Goal: Task Accomplishment & Management: Manage account settings

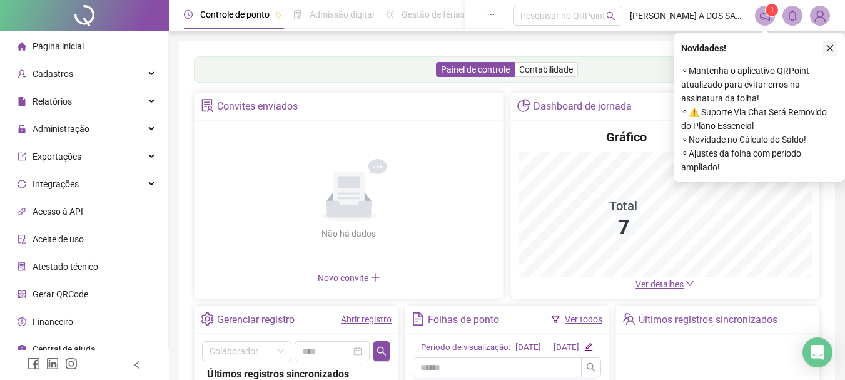
click at [828, 48] on icon "close" at bounding box center [830, 48] width 9 height 9
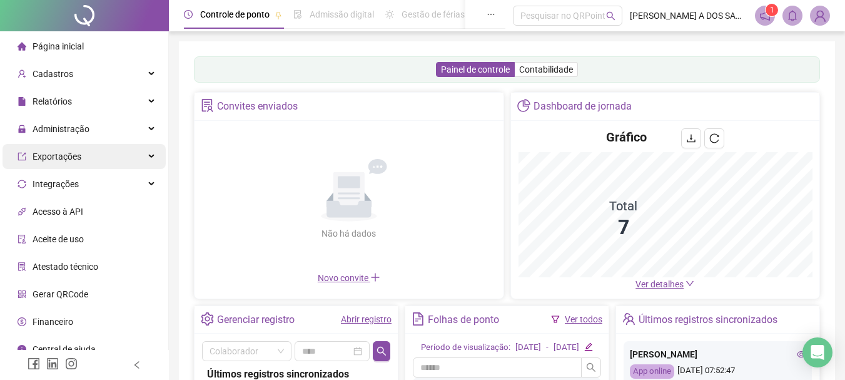
click at [76, 121] on span "Administração" at bounding box center [54, 128] width 72 height 25
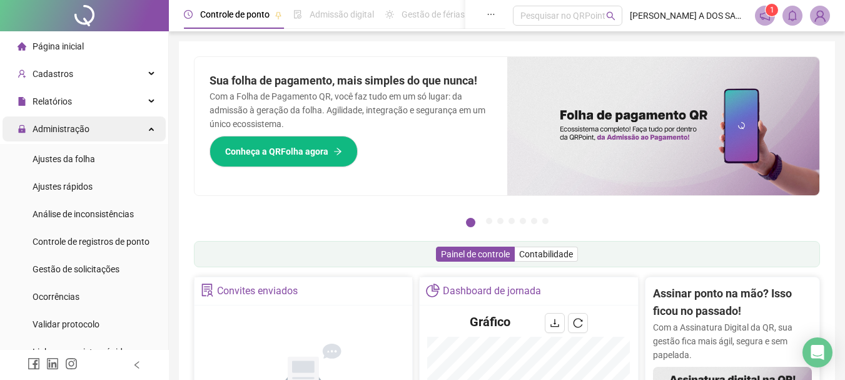
click at [82, 129] on span "Administração" at bounding box center [61, 129] width 57 height 10
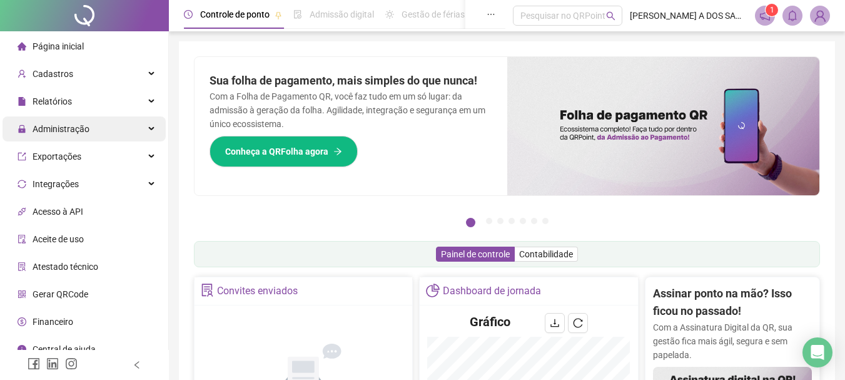
click at [82, 129] on span "Administração" at bounding box center [61, 129] width 57 height 10
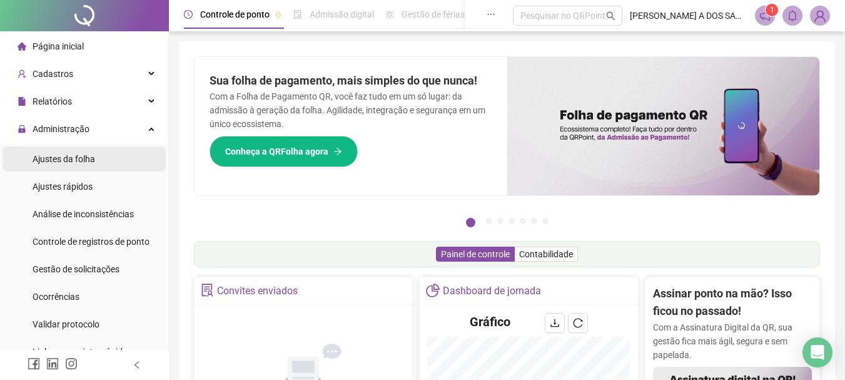
click at [84, 149] on div "Ajustes da folha" at bounding box center [64, 158] width 63 height 25
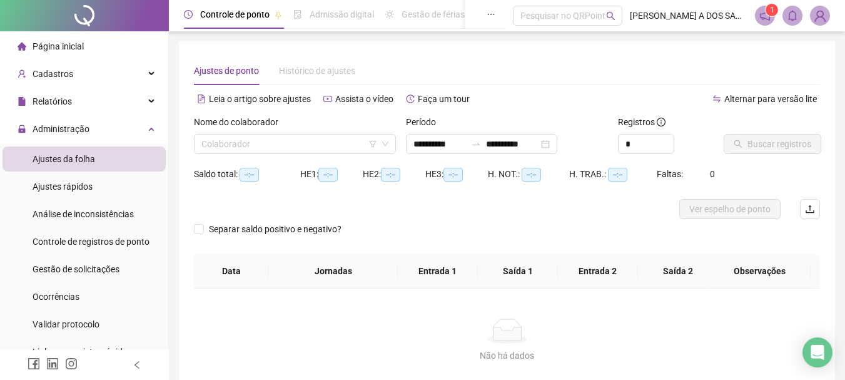
type input "**********"
click at [268, 145] on input "search" at bounding box center [289, 143] width 176 height 19
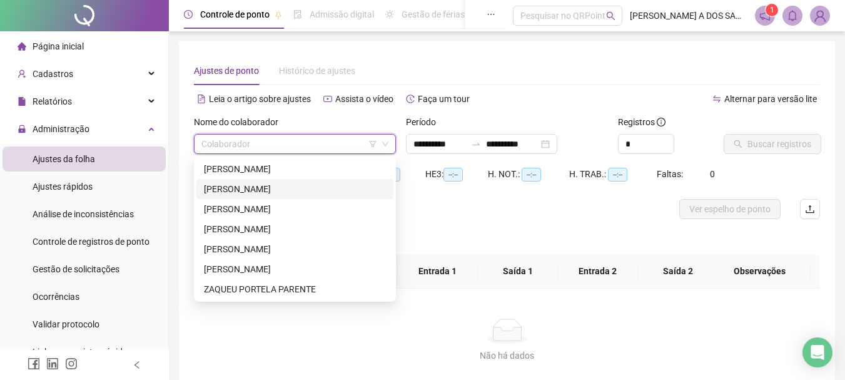
click at [246, 183] on div "[PERSON_NAME]" at bounding box center [295, 189] width 182 height 14
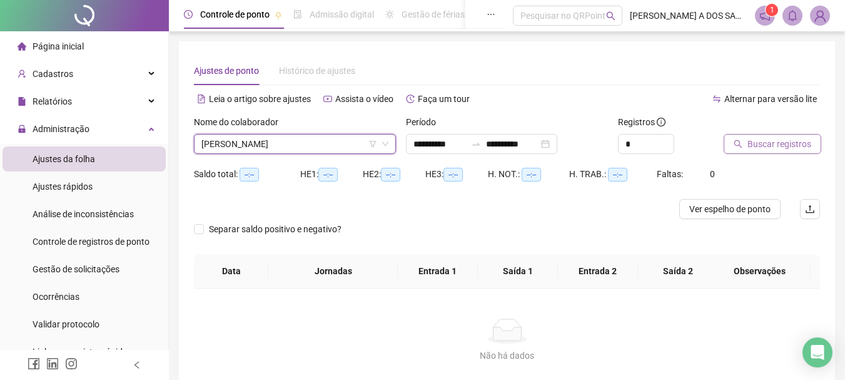
click at [757, 138] on span "Buscar registros" at bounding box center [779, 144] width 64 height 14
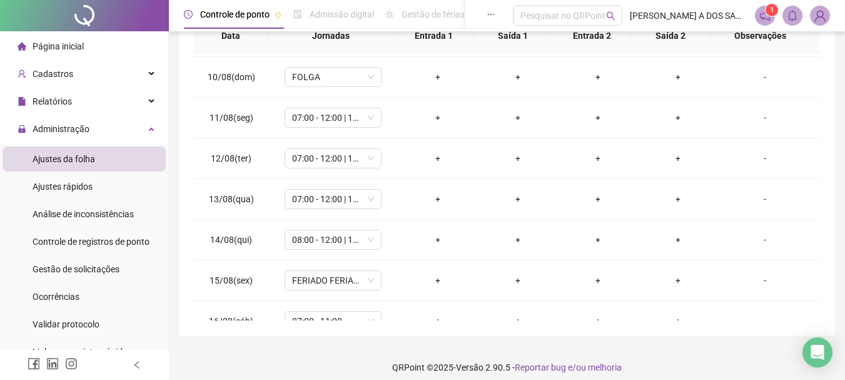
scroll to position [375, 0]
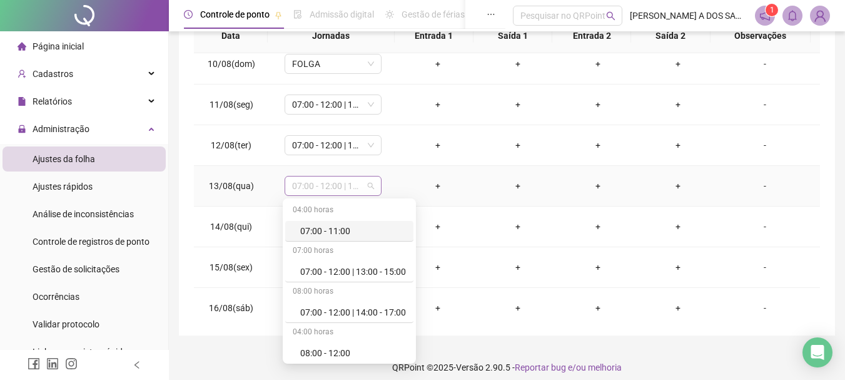
click at [371, 191] on span "07:00 - 12:00 | 14:00 - 17:00" at bounding box center [333, 185] width 82 height 19
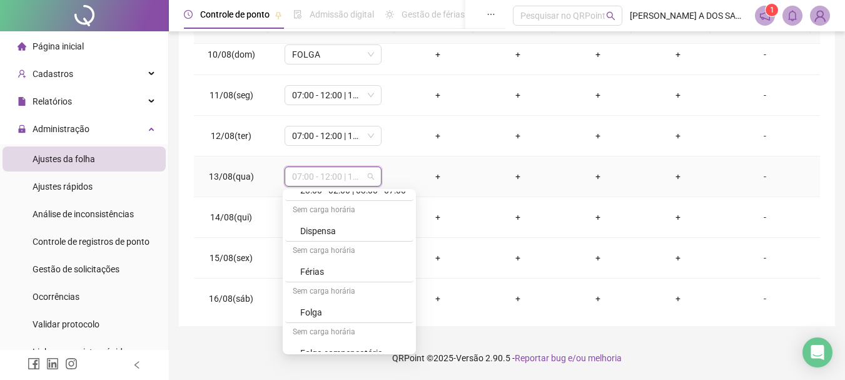
scroll to position [490, 0]
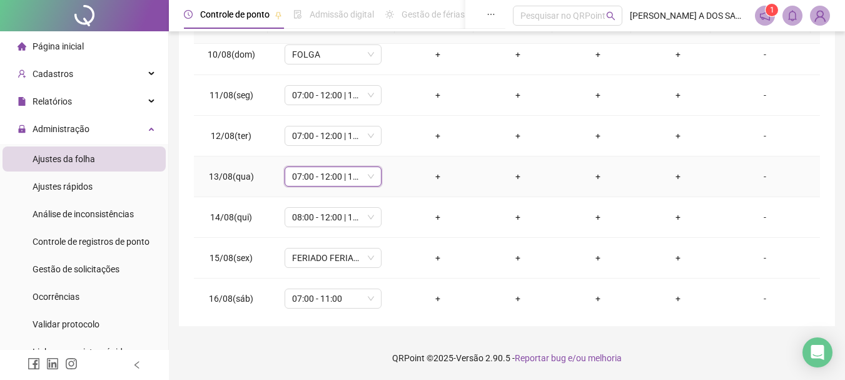
click at [398, 169] on td "+" at bounding box center [438, 176] width 80 height 41
click at [754, 178] on div "-" at bounding box center [765, 176] width 74 height 14
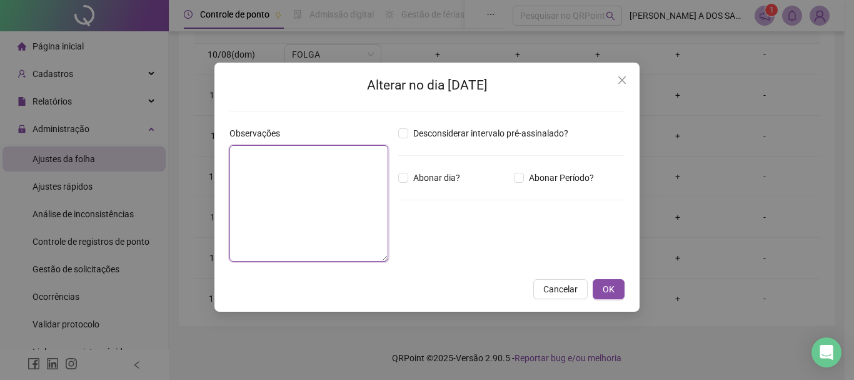
click at [270, 157] on textarea at bounding box center [309, 203] width 159 height 116
type textarea "*"
type textarea "*****"
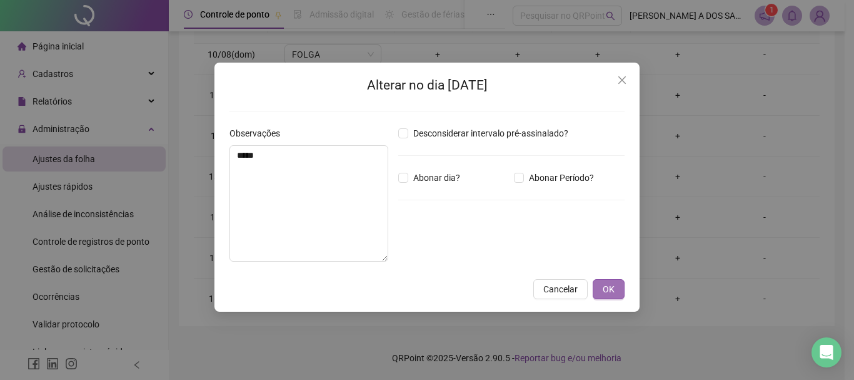
click at [606, 293] on span "OK" at bounding box center [609, 289] width 12 height 14
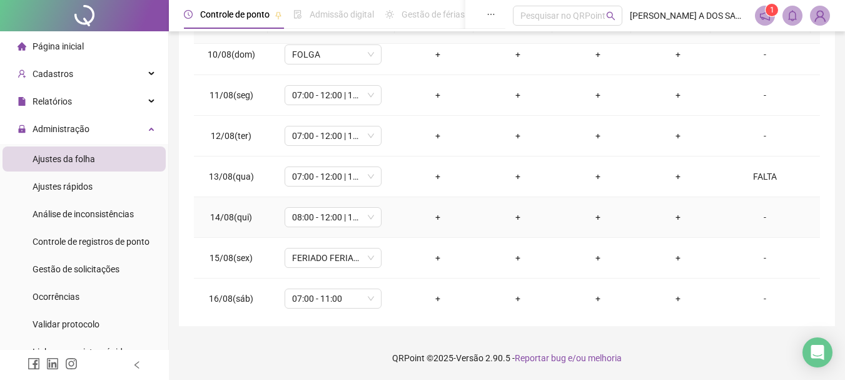
scroll to position [438, 0]
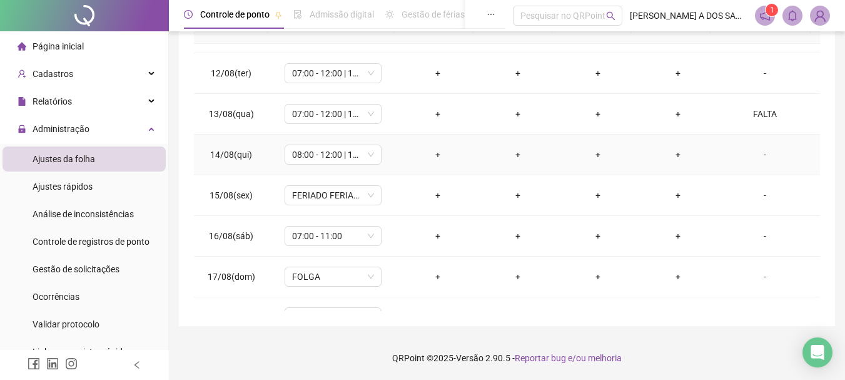
click at [758, 153] on div "-" at bounding box center [765, 155] width 74 height 14
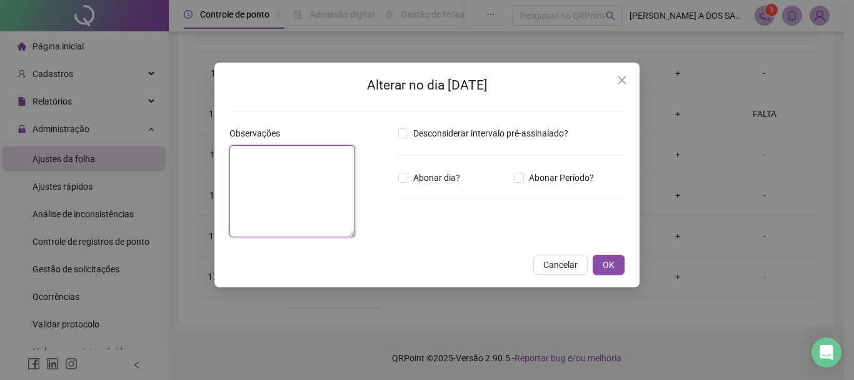
click at [303, 171] on textarea at bounding box center [293, 191] width 126 height 92
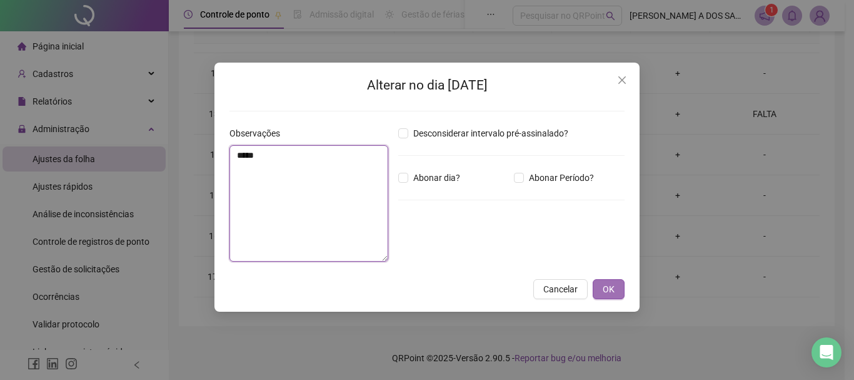
type textarea "*****"
click at [600, 289] on button "OK" at bounding box center [609, 289] width 32 height 20
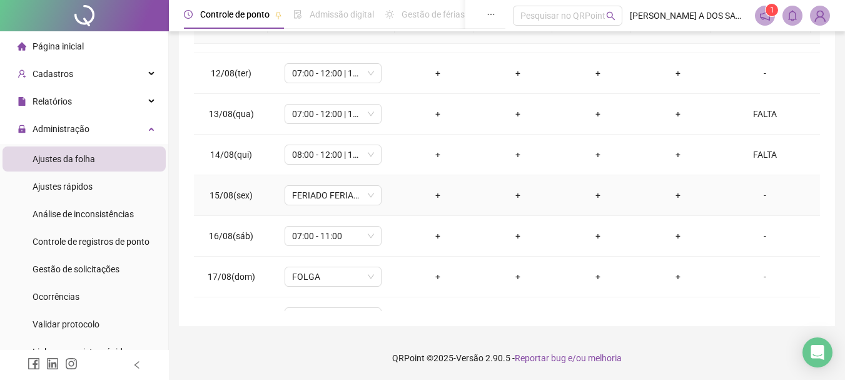
click at [760, 198] on div "-" at bounding box center [765, 195] width 74 height 14
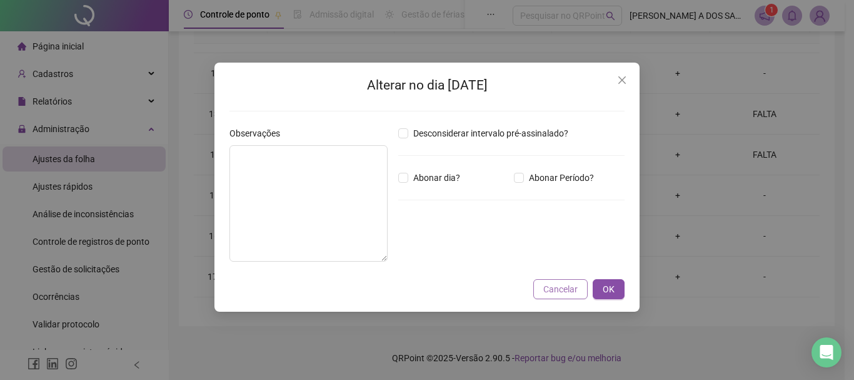
click at [572, 290] on span "Cancelar" at bounding box center [561, 289] width 34 height 14
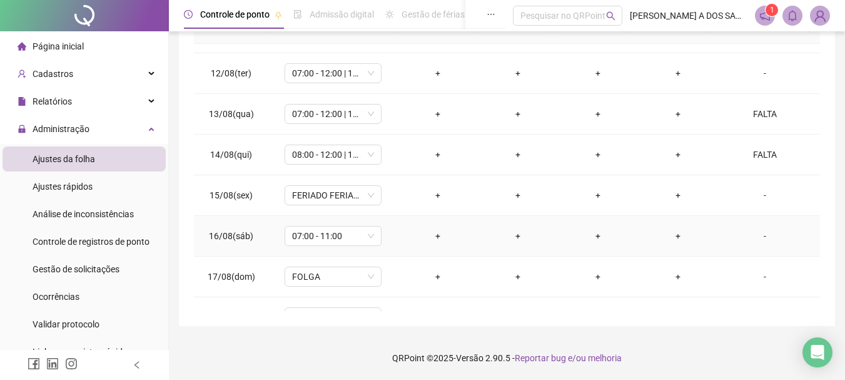
click at [761, 235] on div "-" at bounding box center [765, 236] width 74 height 14
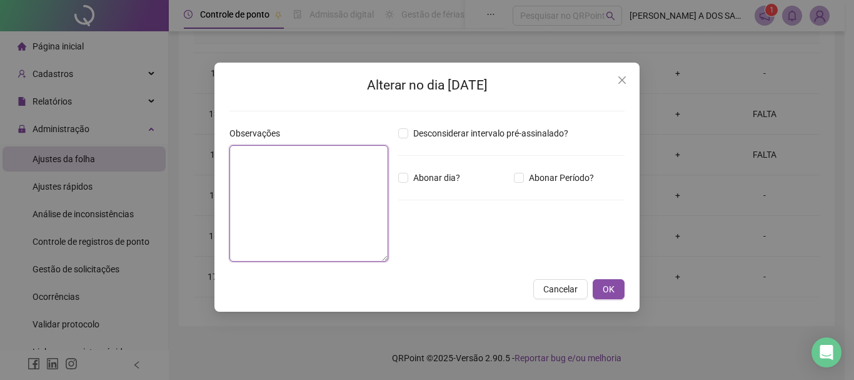
drag, startPoint x: 240, startPoint y: 166, endPoint x: 245, endPoint y: 159, distance: 8.2
click at [243, 161] on textarea at bounding box center [309, 203] width 159 height 116
type textarea "*****"
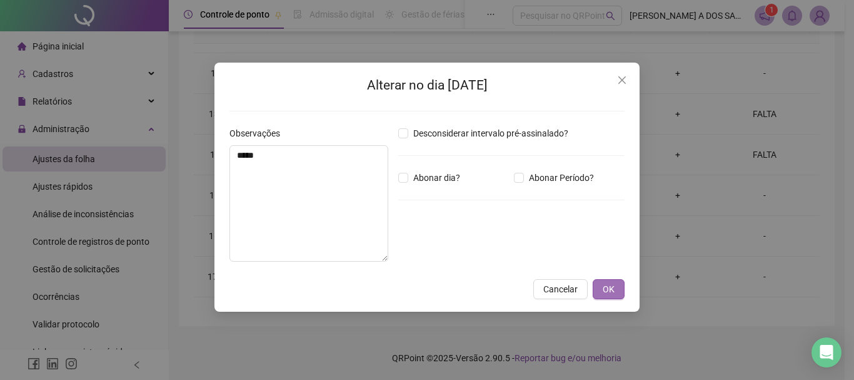
click at [613, 287] on span "OK" at bounding box center [609, 289] width 12 height 14
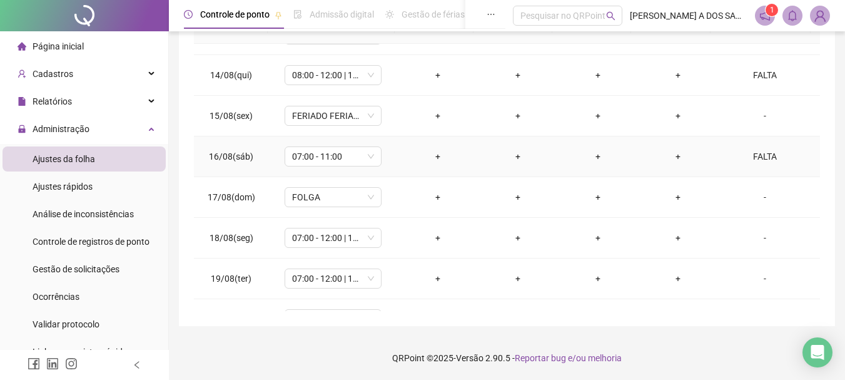
scroll to position [546, 0]
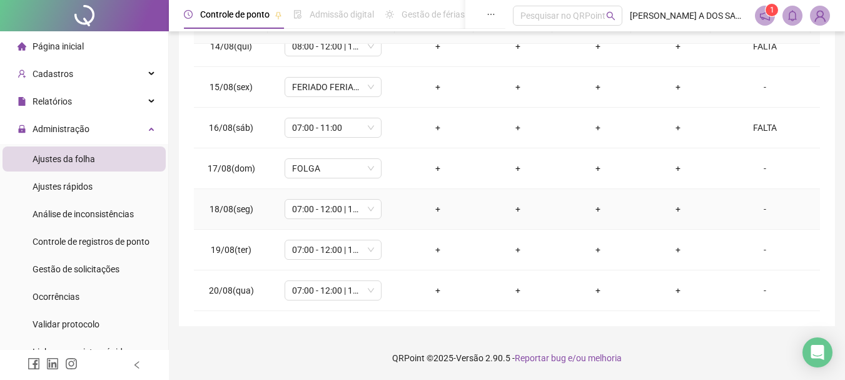
click at [751, 208] on div "-" at bounding box center [765, 209] width 74 height 14
click at [756, 206] on div "Alterar no dia [DATE] Observações Desconsiderar intervalo pré-assinalado? Abona…" at bounding box center [422, 190] width 845 height 380
click at [761, 208] on div "-" at bounding box center [765, 209] width 74 height 14
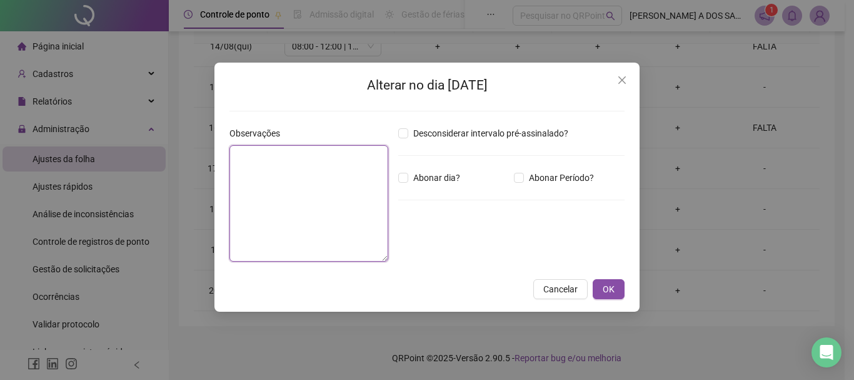
click at [270, 190] on textarea at bounding box center [309, 203] width 159 height 116
type textarea "*****"
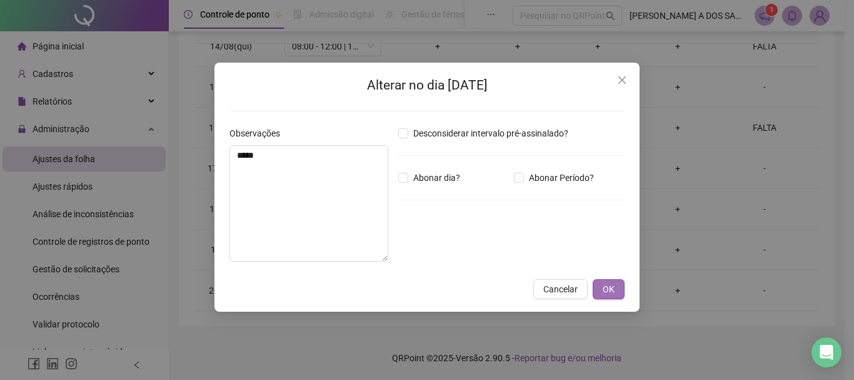
click at [617, 287] on button "OK" at bounding box center [609, 289] width 32 height 20
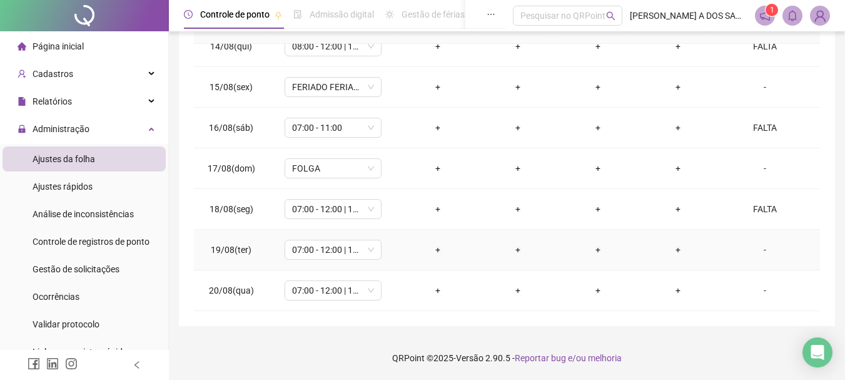
click at [757, 248] on div "-" at bounding box center [765, 250] width 74 height 14
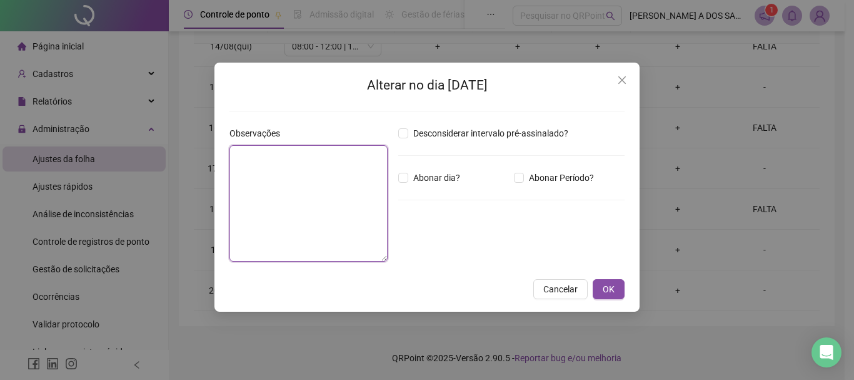
click at [298, 181] on textarea at bounding box center [309, 203] width 158 height 116
type textarea "*****"
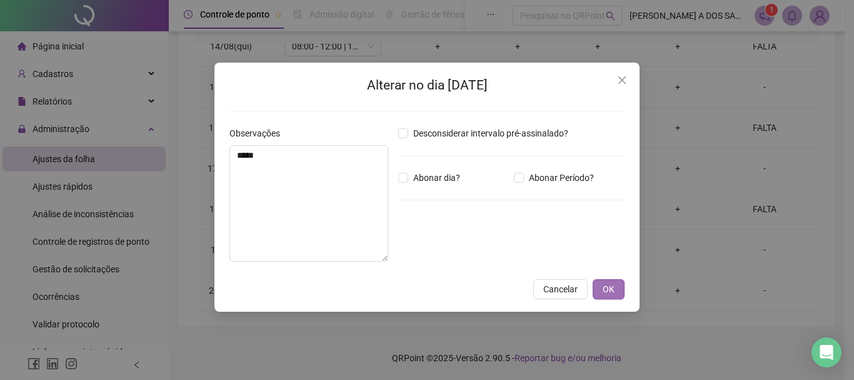
click at [606, 291] on span "OK" at bounding box center [609, 289] width 12 height 14
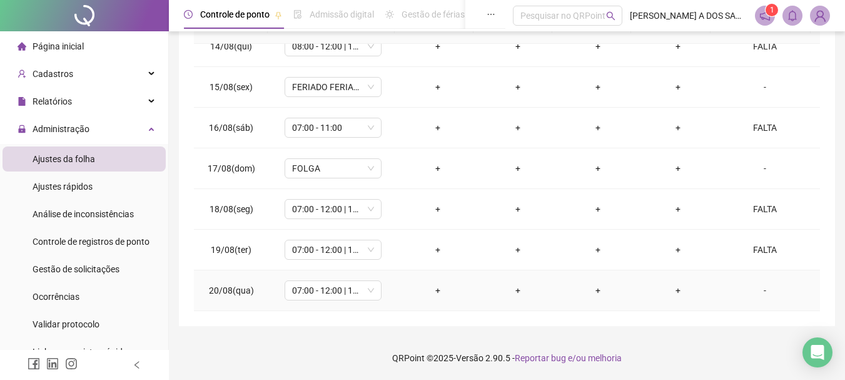
click at [758, 291] on div "-" at bounding box center [765, 290] width 74 height 14
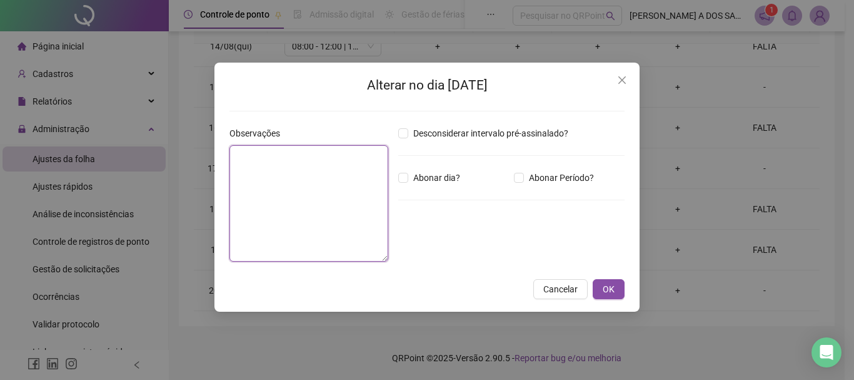
click at [269, 185] on textarea at bounding box center [309, 203] width 159 height 116
type textarea "*****"
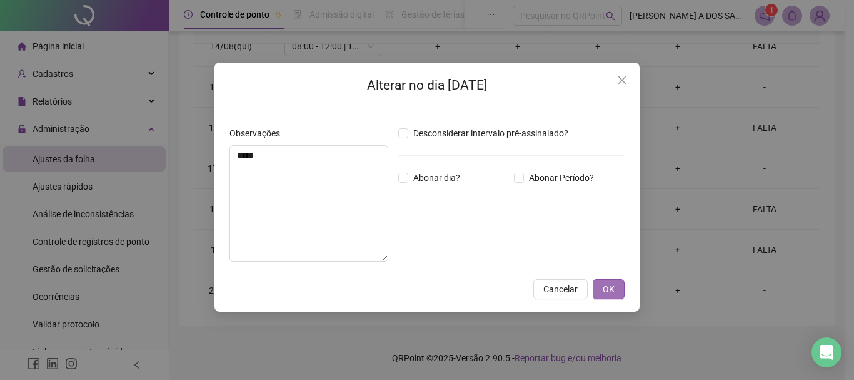
click at [612, 285] on span "OK" at bounding box center [609, 289] width 12 height 14
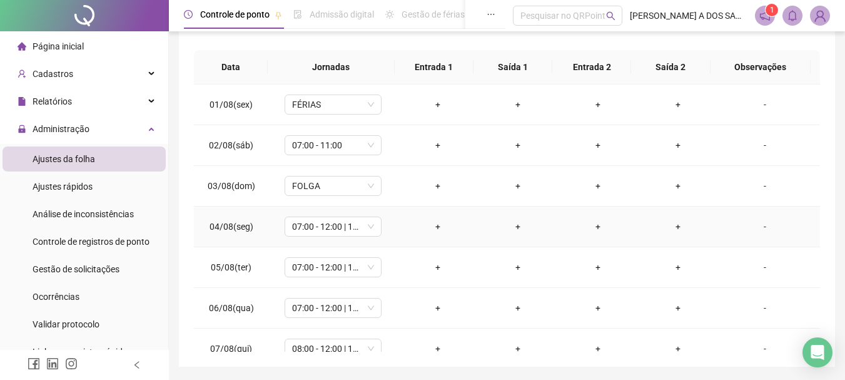
scroll to position [197, 0]
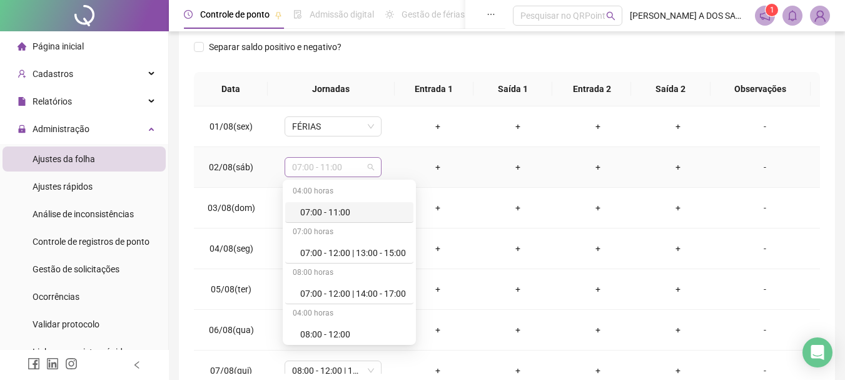
click at [370, 166] on span "07:00 - 11:00" at bounding box center [333, 167] width 82 height 19
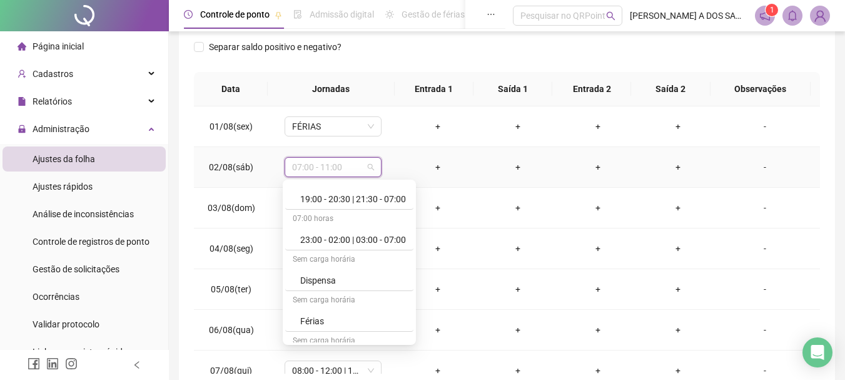
scroll to position [490, 0]
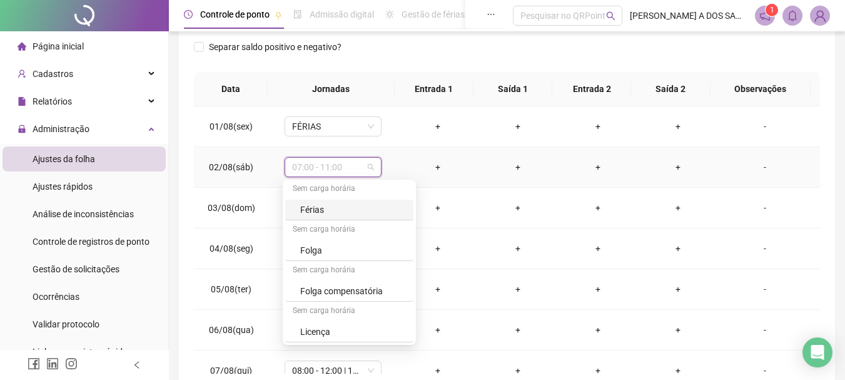
click at [331, 202] on div "Férias" at bounding box center [349, 210] width 128 height 21
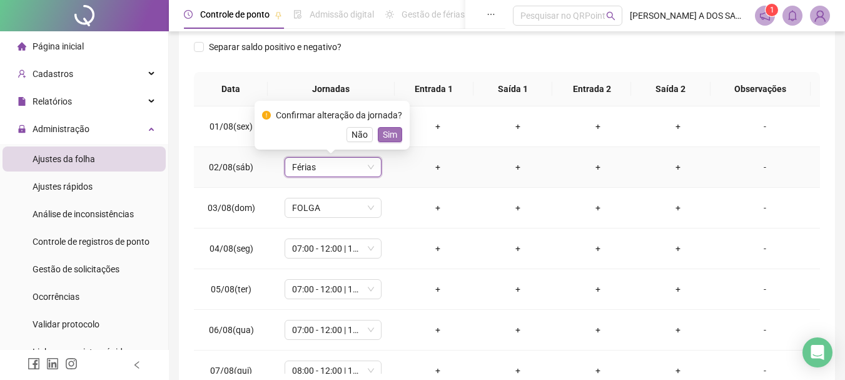
click at [390, 131] on span "Sim" at bounding box center [390, 135] width 14 height 14
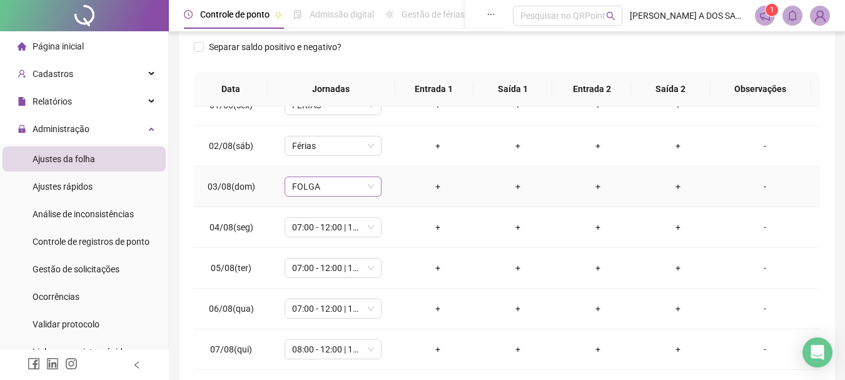
scroll to position [0, 0]
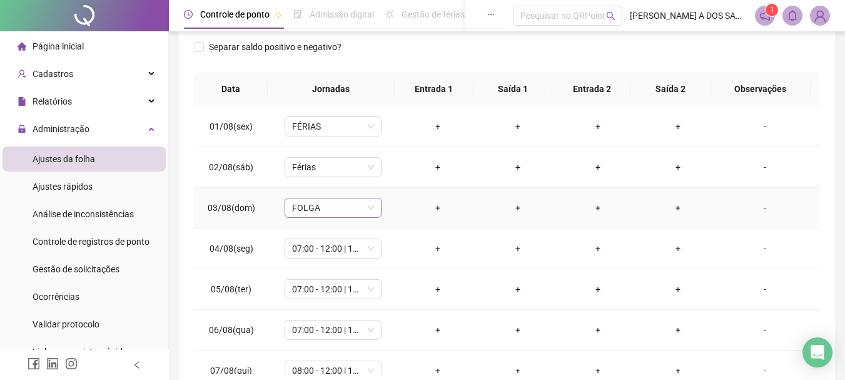
click at [370, 207] on span "FOLGA" at bounding box center [333, 207] width 82 height 19
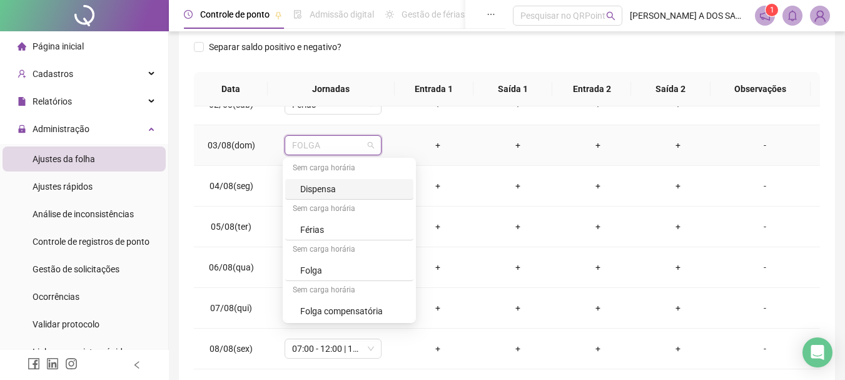
scroll to position [428, 0]
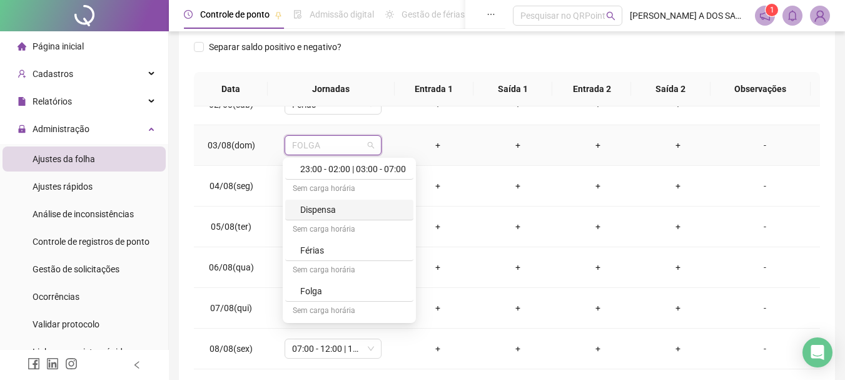
click at [333, 238] on div "Sem carga horária" at bounding box center [349, 230] width 128 height 20
click at [310, 253] on div "Férias" at bounding box center [353, 250] width 106 height 14
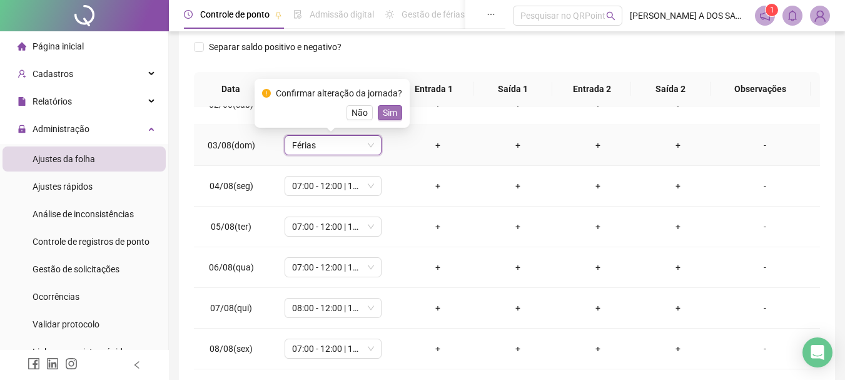
click at [385, 110] on span "Sim" at bounding box center [390, 113] width 14 height 14
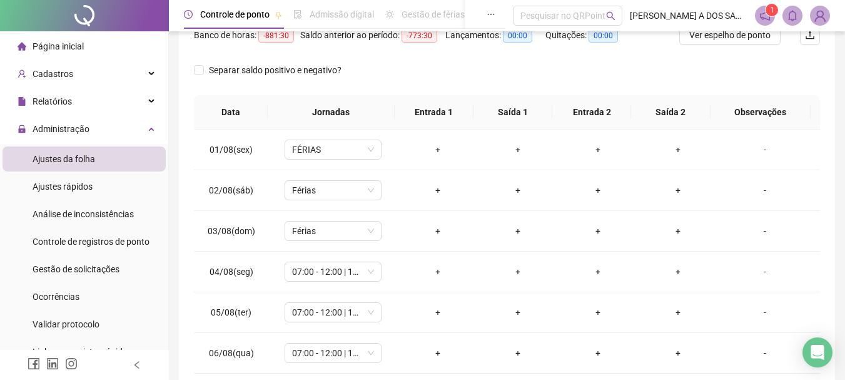
scroll to position [181, 0]
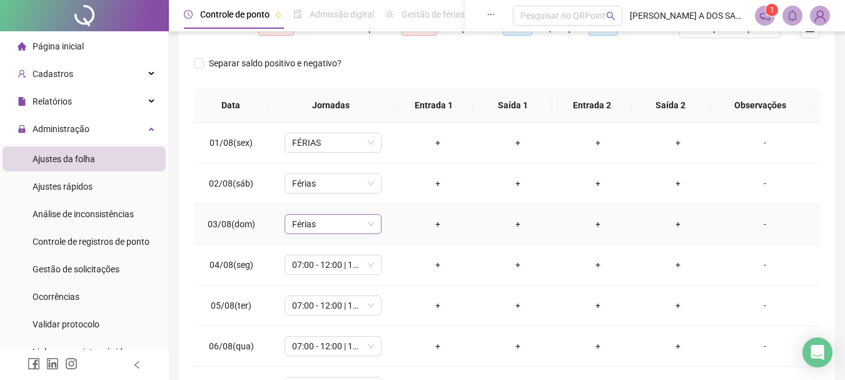
click at [368, 225] on span "Férias" at bounding box center [333, 224] width 82 height 19
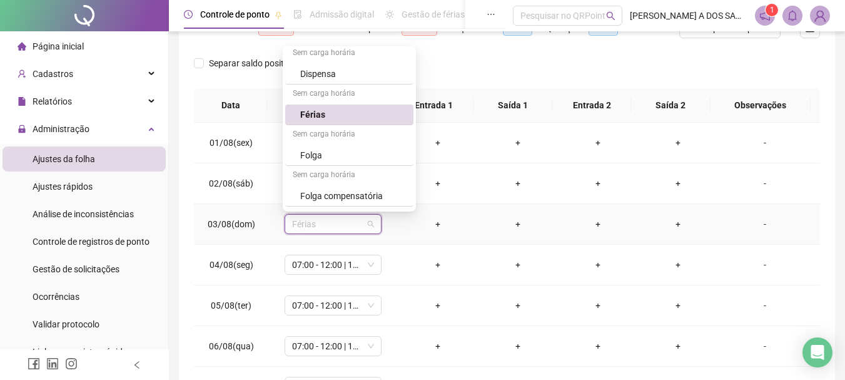
scroll to position [490, 0]
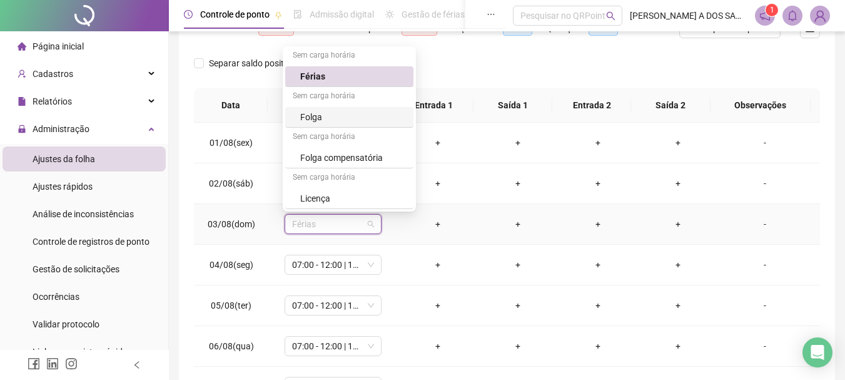
click at [320, 114] on div "Folga" at bounding box center [353, 117] width 106 height 14
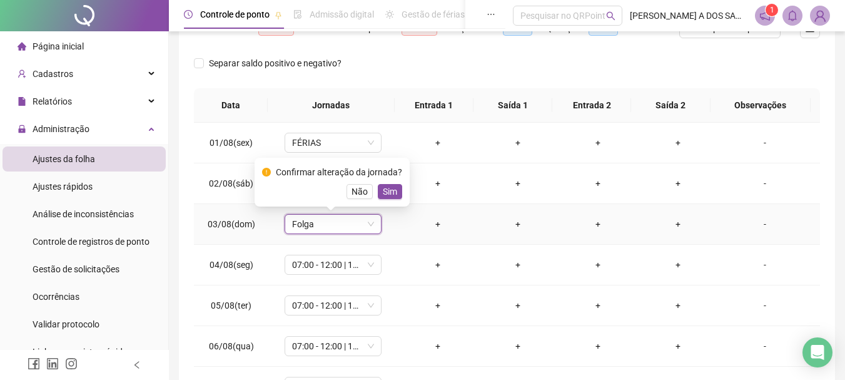
click at [390, 191] on span "Sim" at bounding box center [390, 192] width 14 height 14
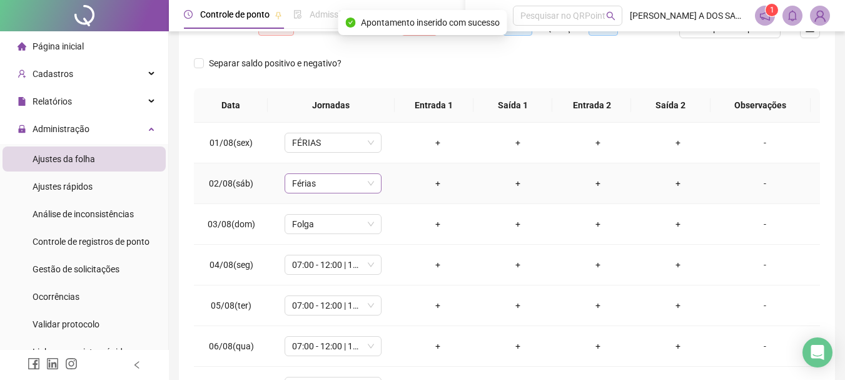
click at [364, 181] on span "Férias" at bounding box center [333, 183] width 82 height 19
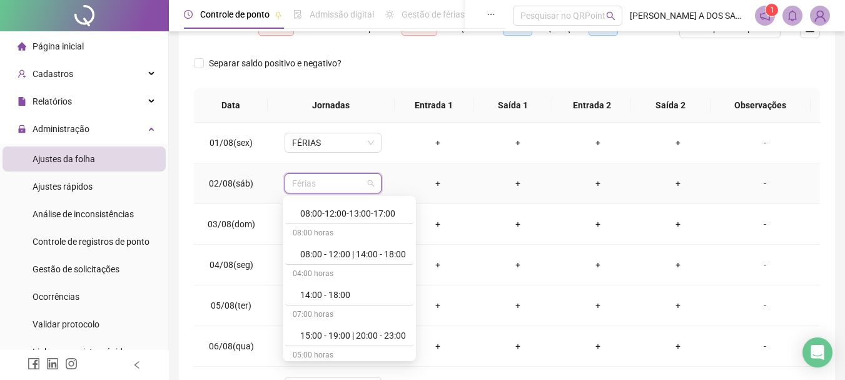
scroll to position [115, 0]
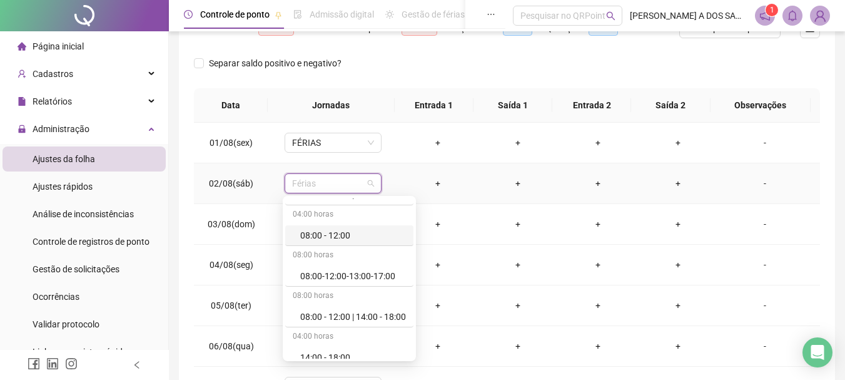
click at [346, 260] on div "08:00 horas" at bounding box center [349, 256] width 128 height 20
drag, startPoint x: 377, startPoint y: 261, endPoint x: 384, endPoint y: 270, distance: 10.7
click at [387, 272] on div "08:00-12:00-13:00-17:00" at bounding box center [353, 276] width 106 height 14
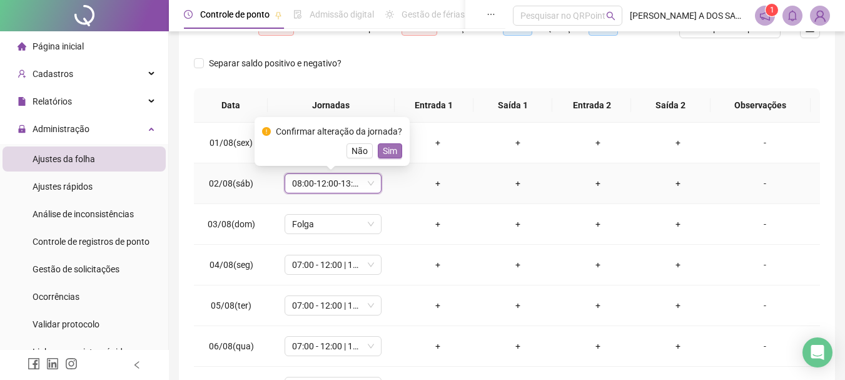
click at [383, 155] on span "Sim" at bounding box center [390, 151] width 14 height 14
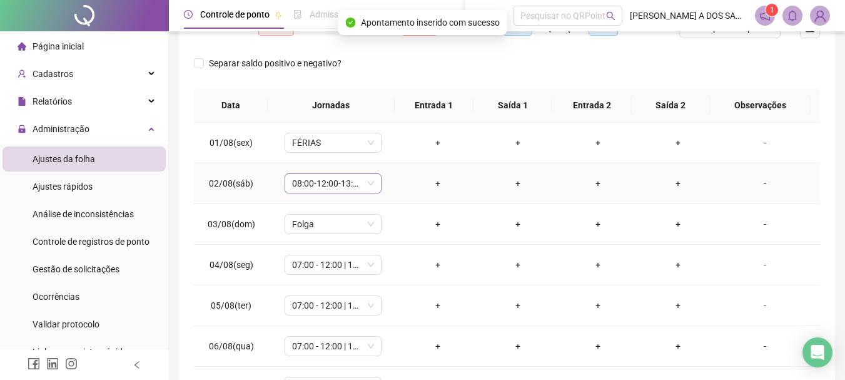
click at [365, 185] on span "08:00-12:00-13:00-17:00" at bounding box center [333, 183] width 82 height 19
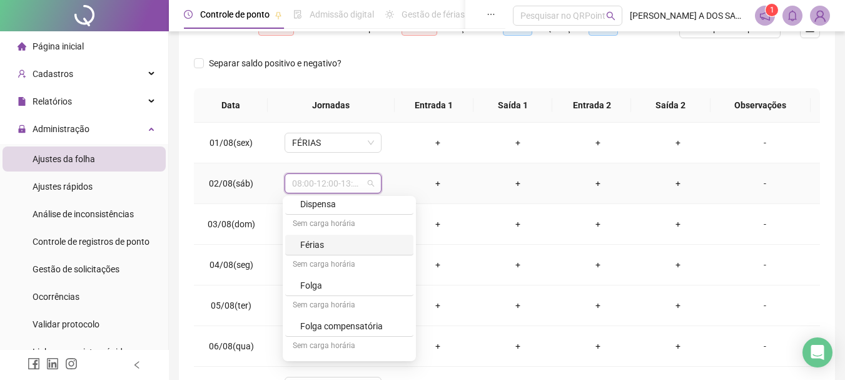
scroll to position [490, 0]
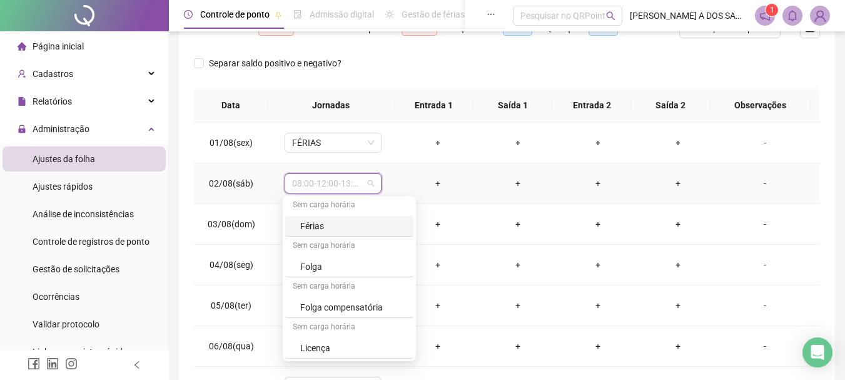
click at [310, 215] on div "Sem carga horária" at bounding box center [349, 206] width 128 height 20
click at [328, 228] on div "Férias" at bounding box center [353, 226] width 106 height 14
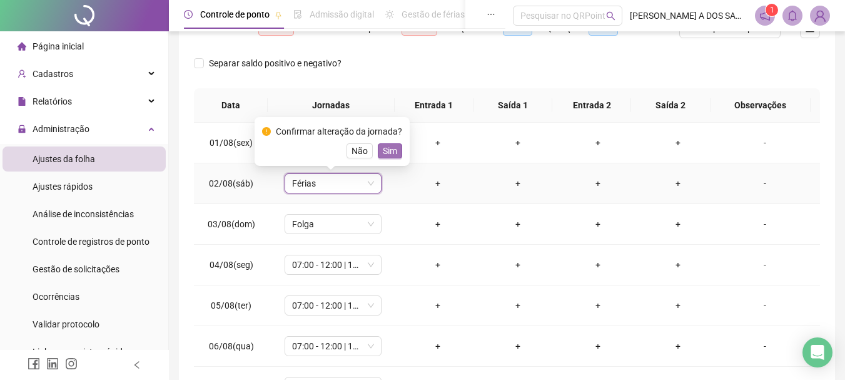
click at [391, 148] on span "Sim" at bounding box center [390, 151] width 14 height 14
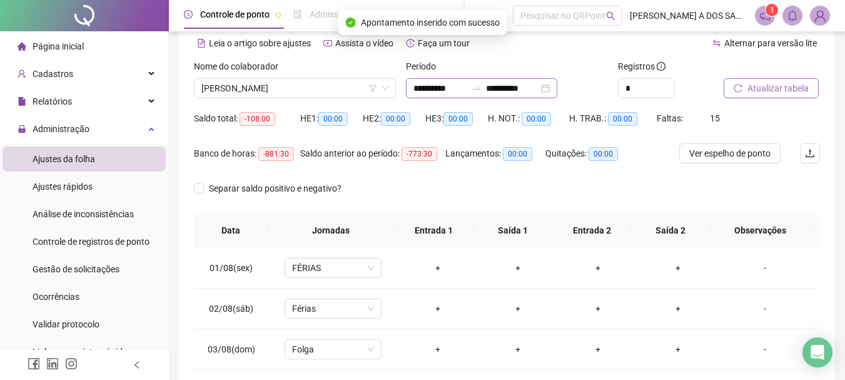
scroll to position [0, 0]
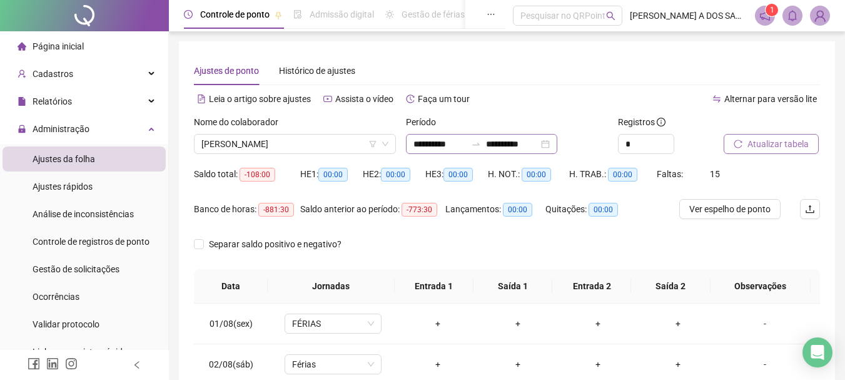
click at [557, 146] on div "**********" at bounding box center [481, 144] width 151 height 20
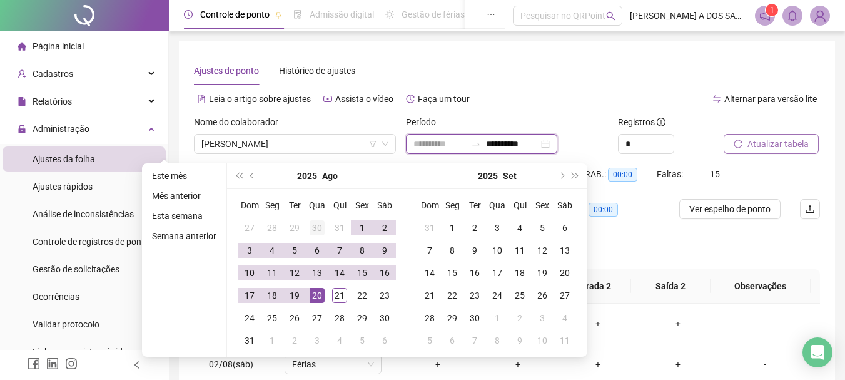
type input "**********"
click at [314, 224] on div "30" at bounding box center [317, 227] width 15 height 15
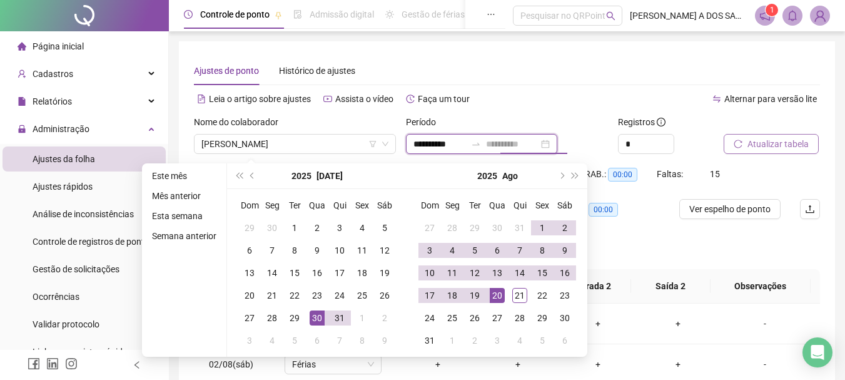
type input "**********"
drag, startPoint x: 497, startPoint y: 294, endPoint x: 536, endPoint y: 238, distance: 68.4
click at [497, 293] on div "20" at bounding box center [497, 295] width 15 height 15
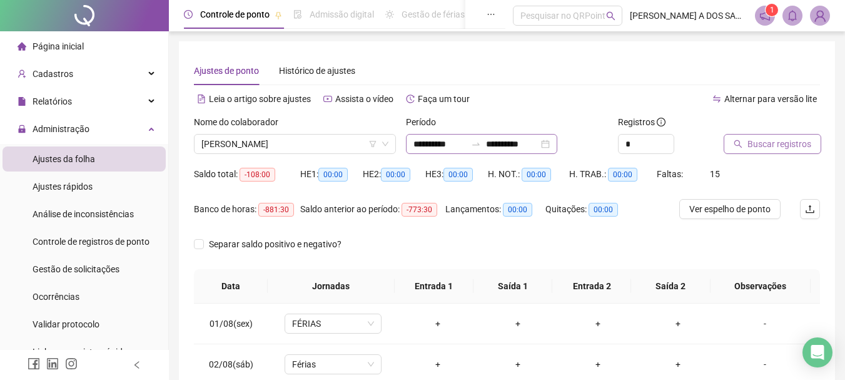
click at [557, 144] on div "**********" at bounding box center [481, 144] width 151 height 20
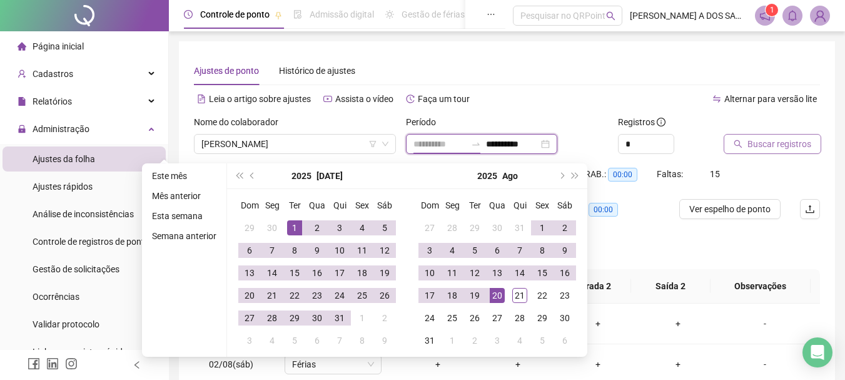
type input "**********"
drag, startPoint x: 295, startPoint y: 225, endPoint x: 325, endPoint y: 218, distance: 30.8
click at [297, 225] on div "1" at bounding box center [294, 227] width 15 height 15
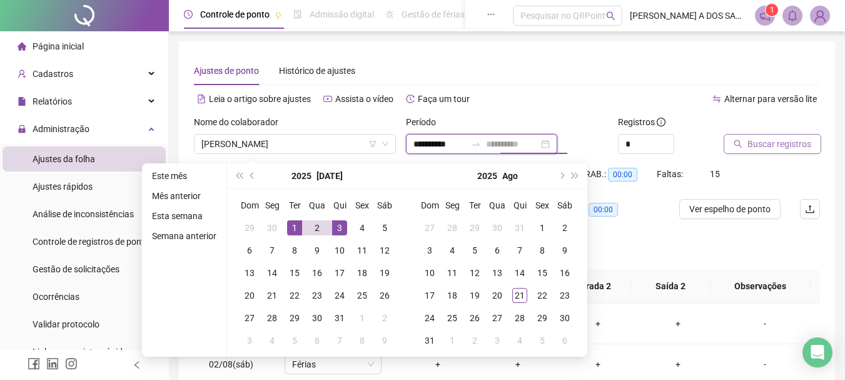
type input "**********"
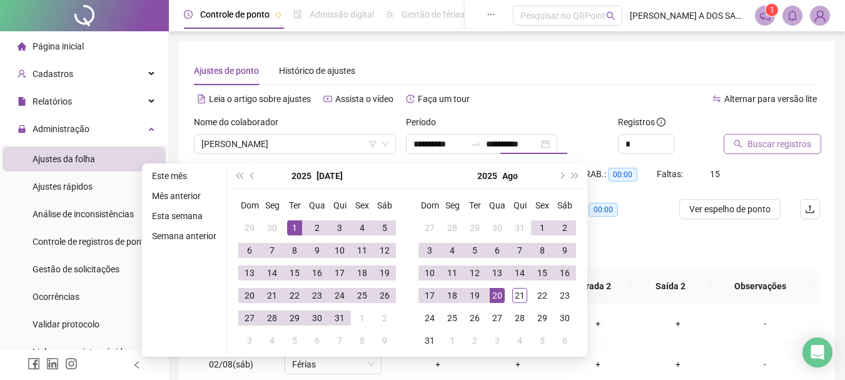
click at [784, 143] on span "Buscar registros" at bounding box center [779, 144] width 64 height 14
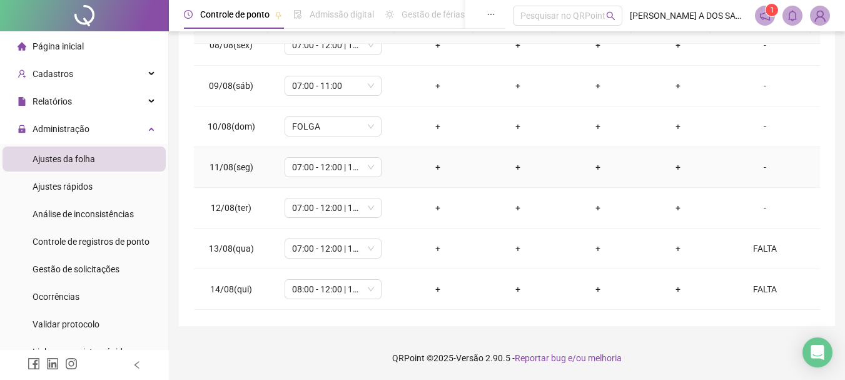
scroll to position [1806, 0]
click at [64, 154] on span "Ajustes da folha" at bounding box center [64, 159] width 63 height 10
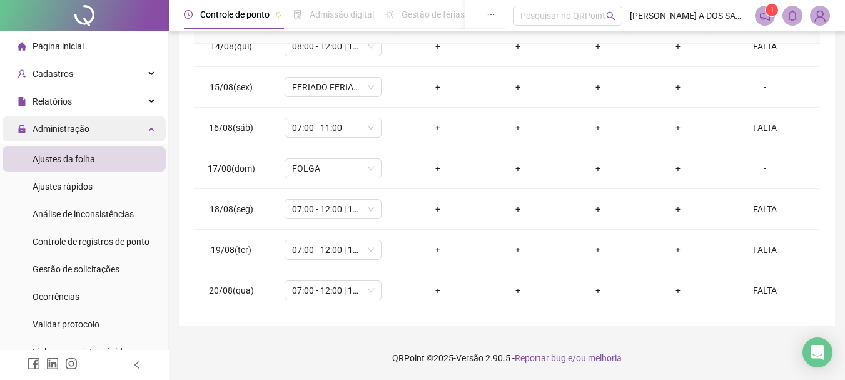
drag, startPoint x: 93, startPoint y: 161, endPoint x: 110, endPoint y: 137, distance: 29.5
click at [93, 159] on span "Ajustes da folha" at bounding box center [64, 159] width 63 height 10
click at [138, 124] on div "Administração" at bounding box center [84, 128] width 163 height 25
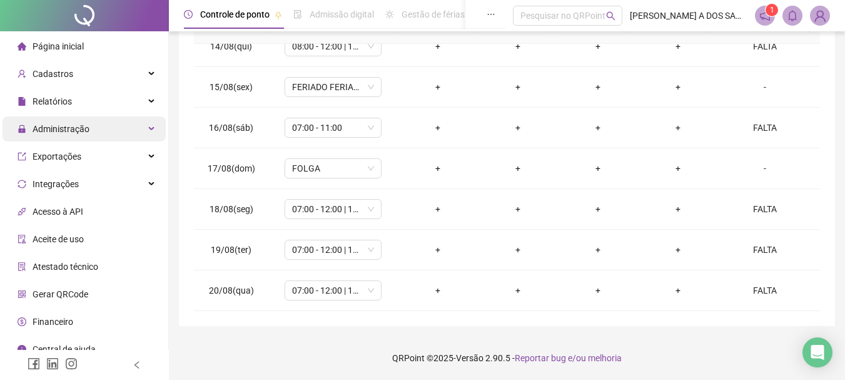
click at [131, 131] on div "Administração" at bounding box center [84, 128] width 163 height 25
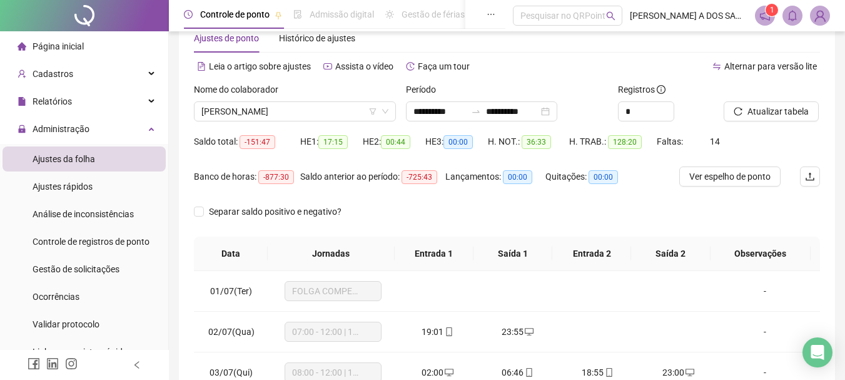
scroll to position [0, 0]
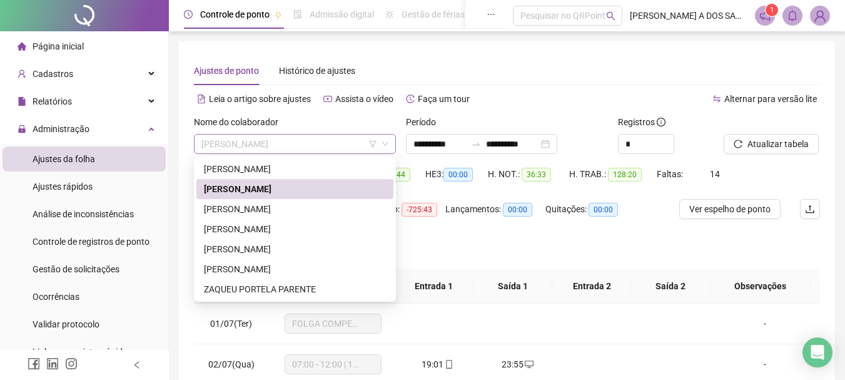
click at [389, 140] on div "[PERSON_NAME]" at bounding box center [295, 144] width 202 height 20
click at [215, 206] on div "[PERSON_NAME]" at bounding box center [295, 209] width 182 height 14
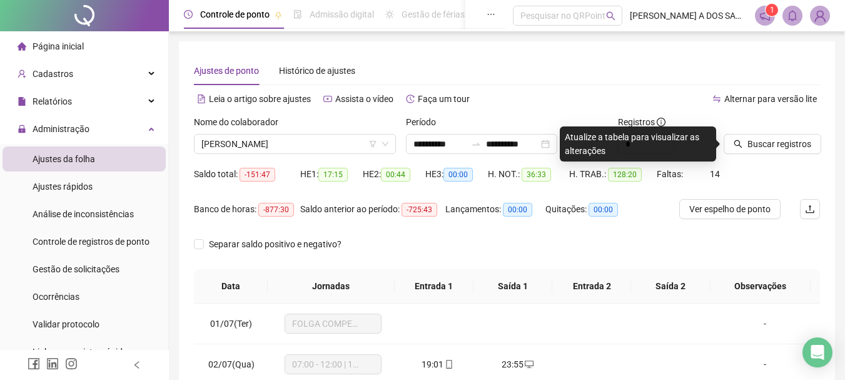
click at [569, 100] on div "Alternar para versão lite" at bounding box center [663, 99] width 313 height 20
drag, startPoint x: 585, startPoint y: 79, endPoint x: 565, endPoint y: 109, distance: 36.9
click at [585, 79] on div "Ajustes de ponto Histórico de ajustes" at bounding box center [507, 70] width 626 height 29
click at [569, 146] on div "Atualize a tabela para visualizar as alterações" at bounding box center [638, 143] width 156 height 35
click at [552, 102] on div "Alternar para versão lite" at bounding box center [663, 99] width 313 height 20
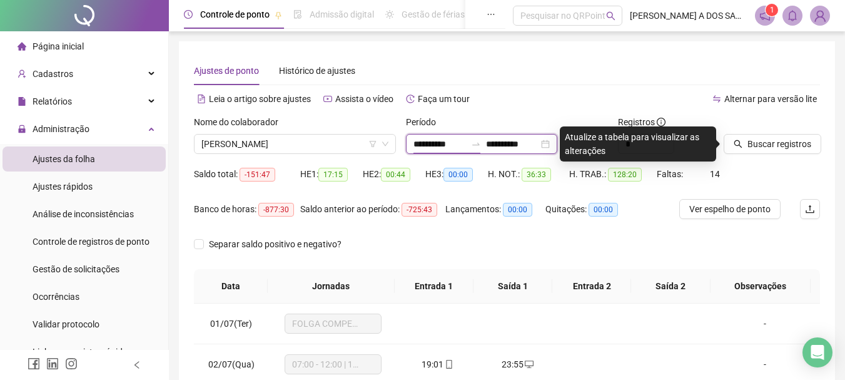
click at [457, 148] on input "**********" at bounding box center [439, 144] width 53 height 14
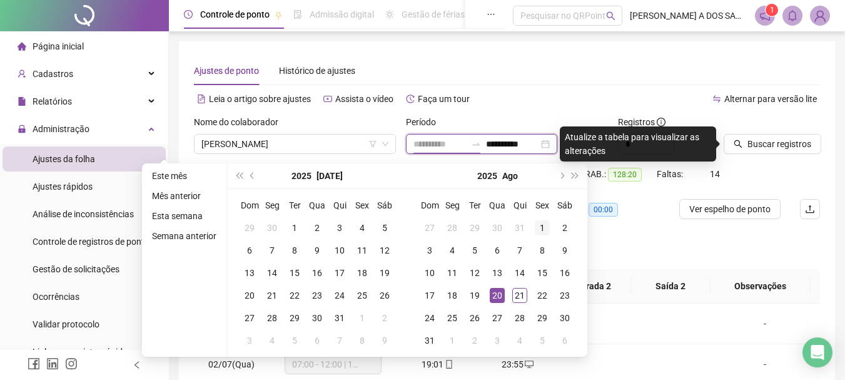
type input "**********"
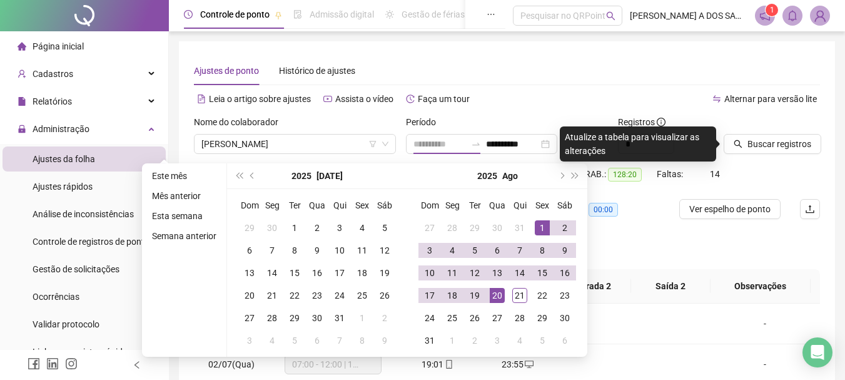
click at [537, 228] on div "1" at bounding box center [542, 227] width 15 height 15
type input "**********"
click at [516, 295] on div "21" at bounding box center [519, 295] width 15 height 15
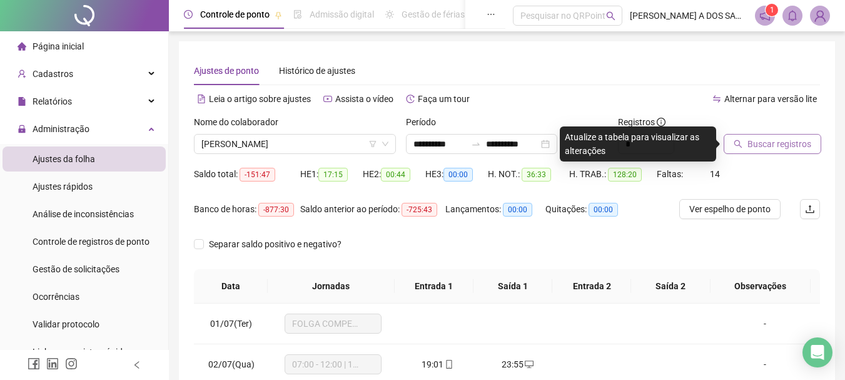
click at [774, 147] on span "Buscar registros" at bounding box center [779, 144] width 64 height 14
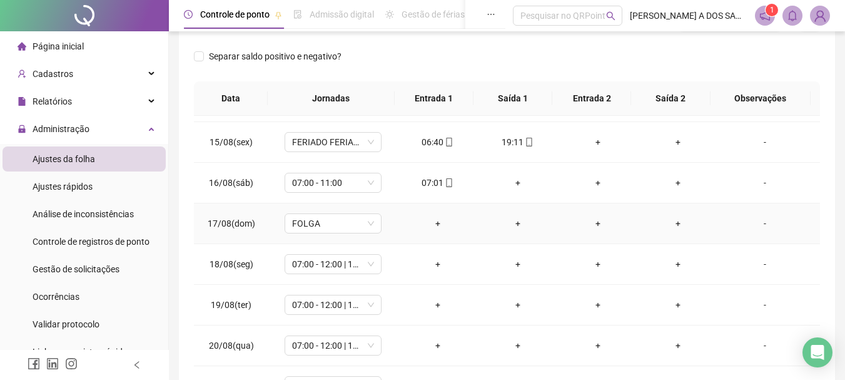
scroll to position [587, 0]
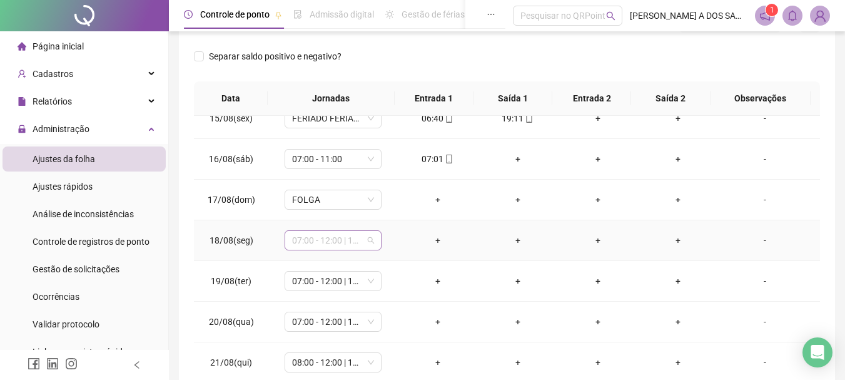
click at [369, 238] on span "07:00 - 12:00 | 14:00 - 17:00" at bounding box center [333, 240] width 82 height 19
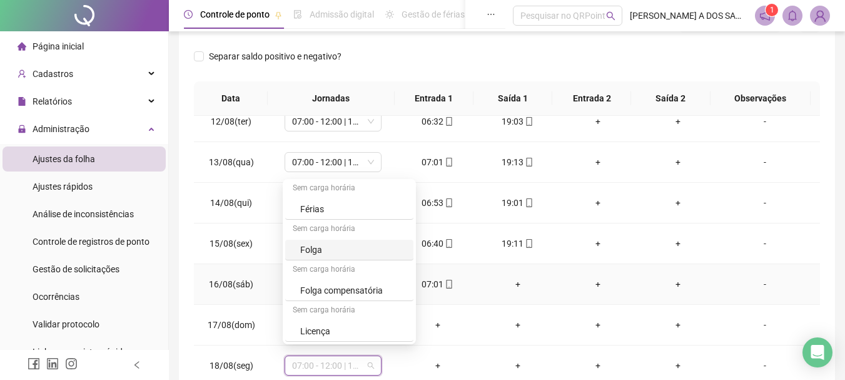
scroll to position [524, 0]
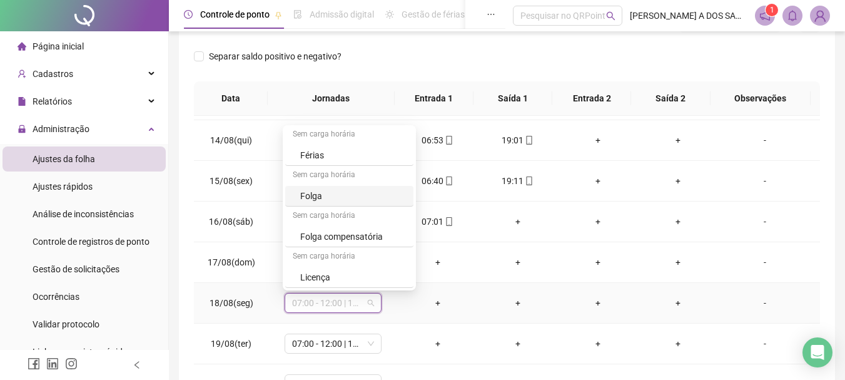
click at [377, 192] on div "Folga" at bounding box center [353, 196] width 106 height 14
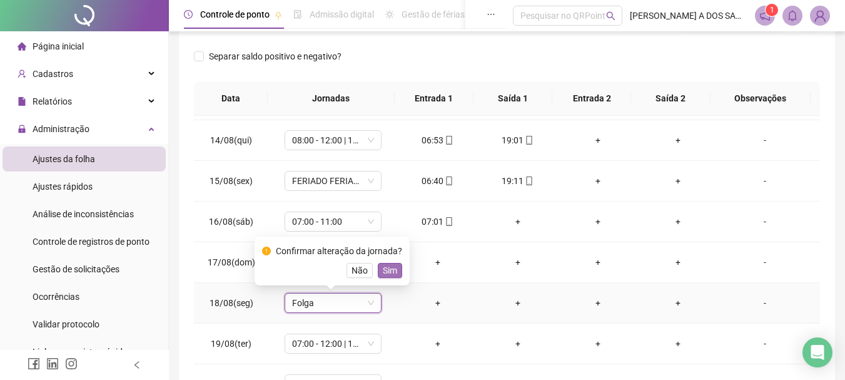
click at [387, 272] on span "Sim" at bounding box center [390, 270] width 14 height 14
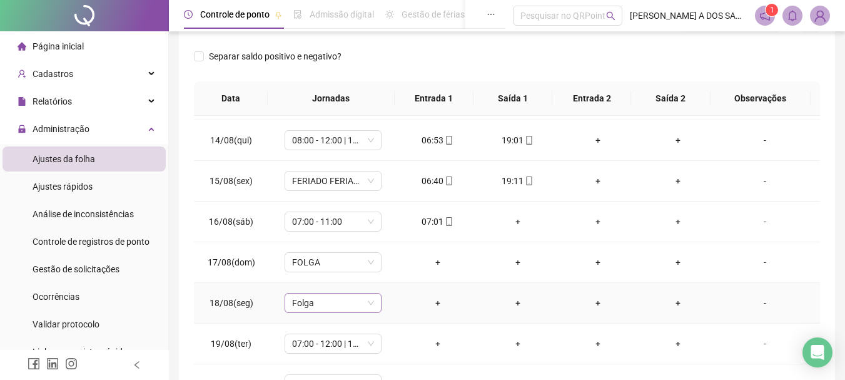
click at [349, 305] on span "Folga" at bounding box center [333, 302] width 82 height 19
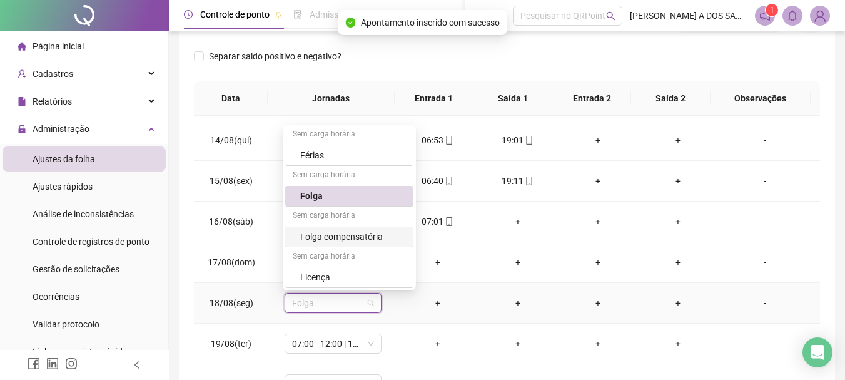
click at [332, 235] on div "Folga compensatória" at bounding box center [353, 237] width 106 height 14
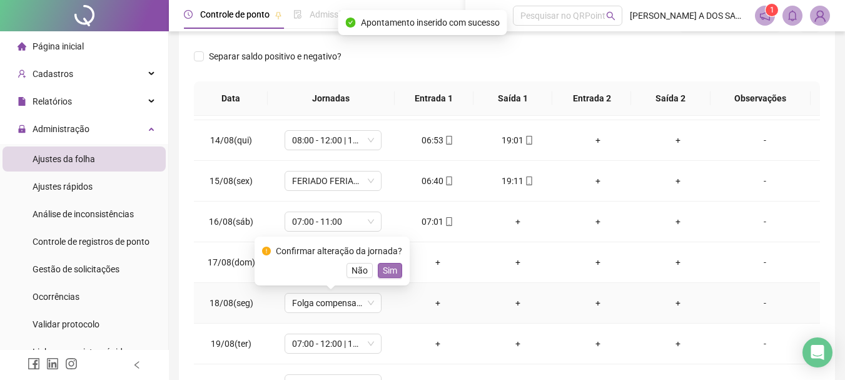
click at [387, 268] on span "Sim" at bounding box center [390, 270] width 14 height 14
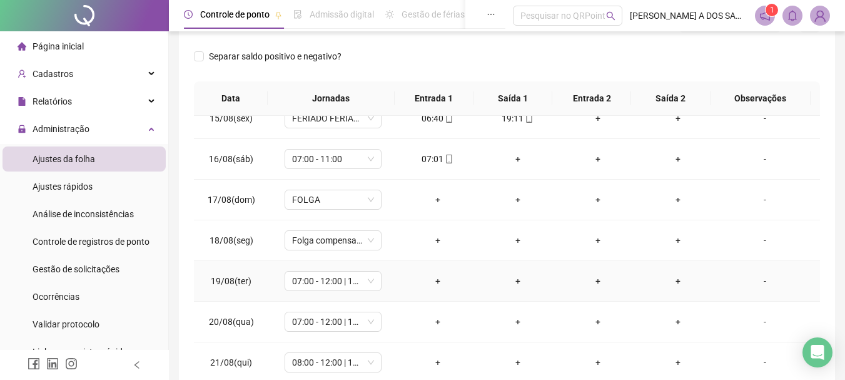
scroll to position [250, 0]
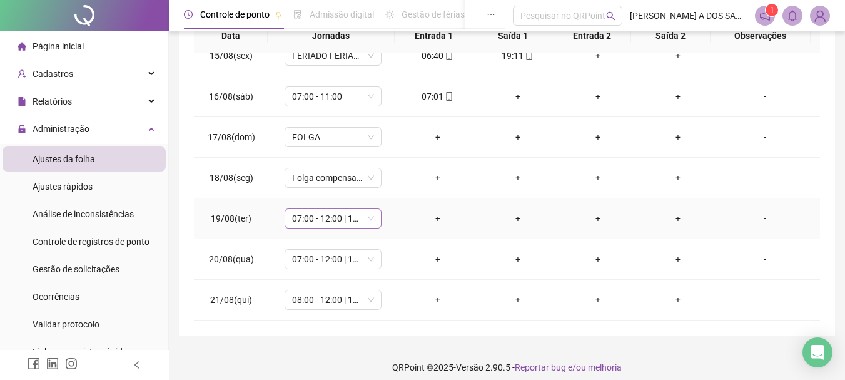
click at [365, 217] on span "07:00 - 12:00 | 14:00 - 17:00" at bounding box center [333, 218] width 82 height 19
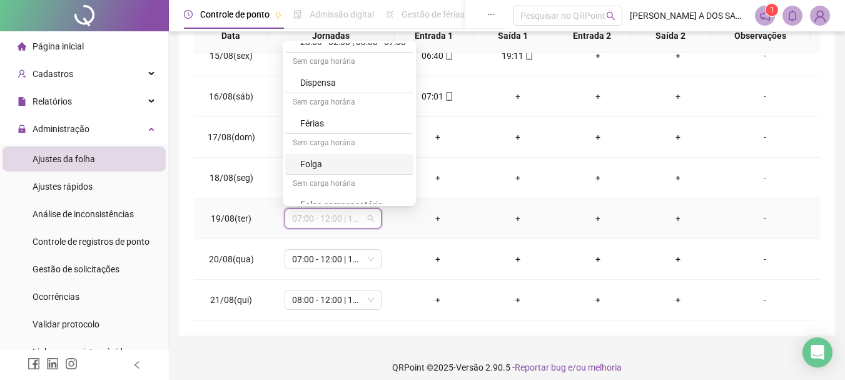
scroll to position [490, 0]
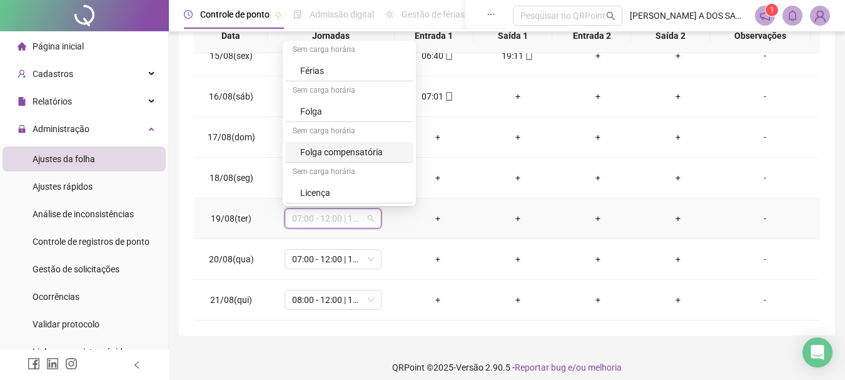
click at [352, 155] on div "Folga compensatória" at bounding box center [353, 152] width 106 height 14
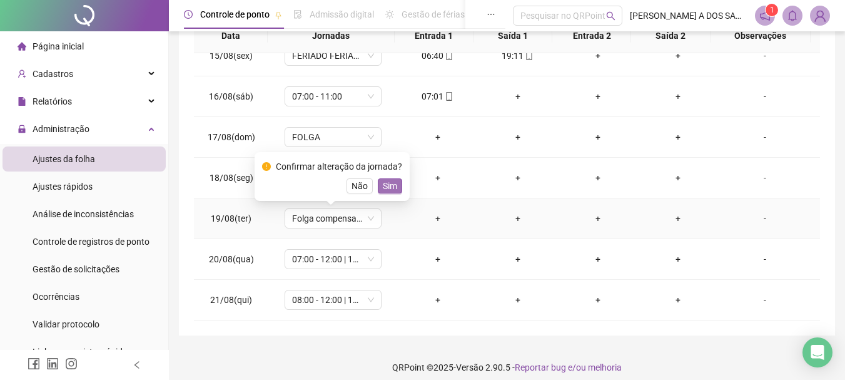
click at [392, 183] on span "Sim" at bounding box center [390, 186] width 14 height 14
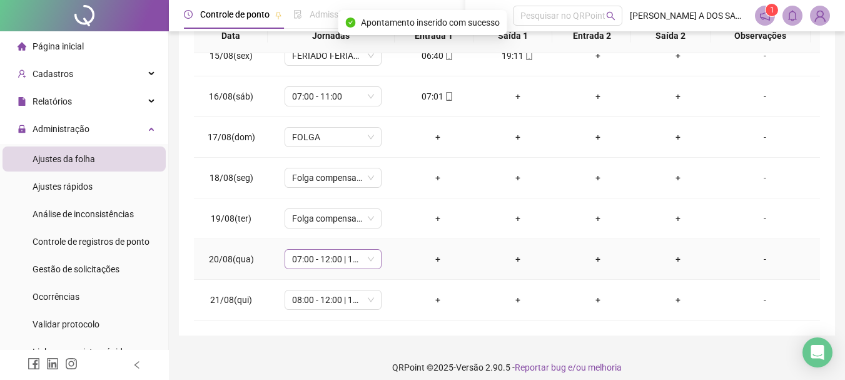
click at [338, 258] on span "07:00 - 12:00 | 14:00 - 17:00" at bounding box center [333, 259] width 82 height 19
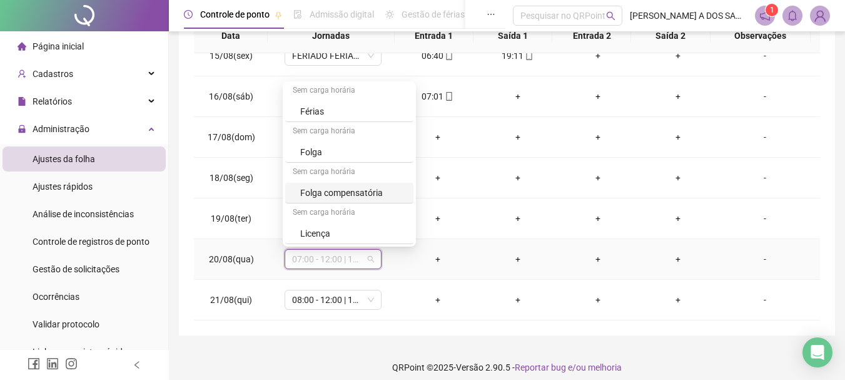
click at [359, 200] on div "Folga compensatória" at bounding box center [349, 193] width 128 height 21
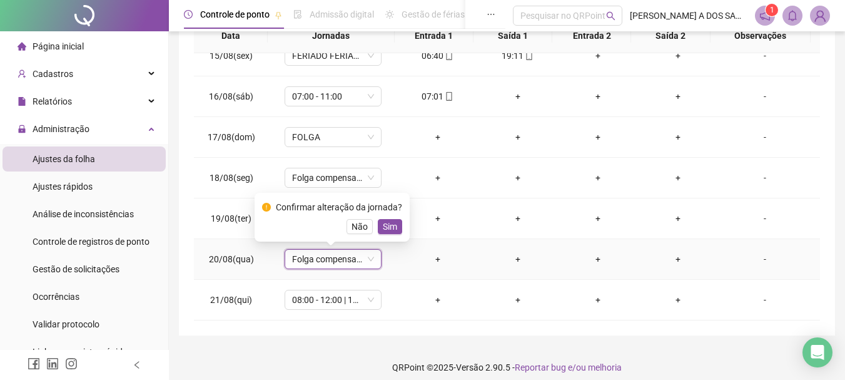
click at [387, 214] on div "Confirmar alteração da jornada? Não Sim" at bounding box center [332, 217] width 140 height 34
click at [388, 223] on span "Sim" at bounding box center [390, 227] width 14 height 14
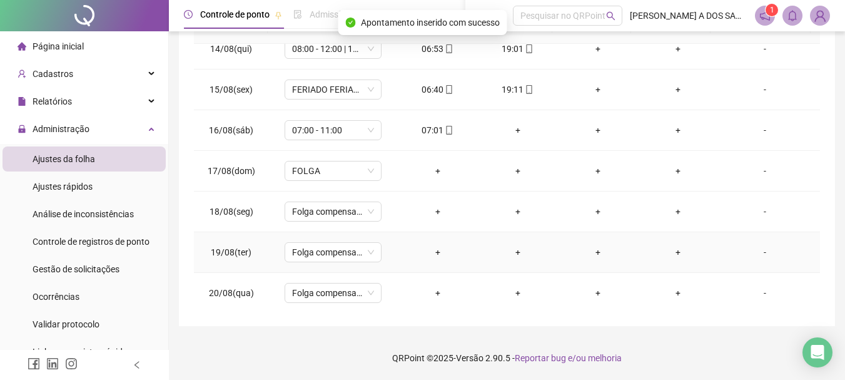
scroll to position [524, 0]
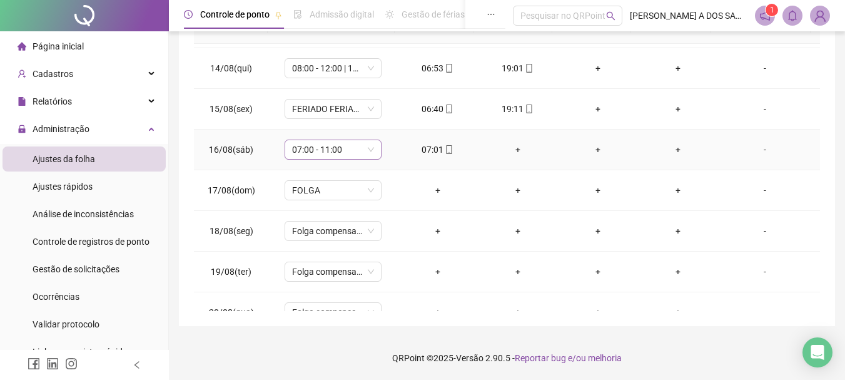
click at [370, 151] on span "07:00 - 11:00" at bounding box center [333, 149] width 82 height 19
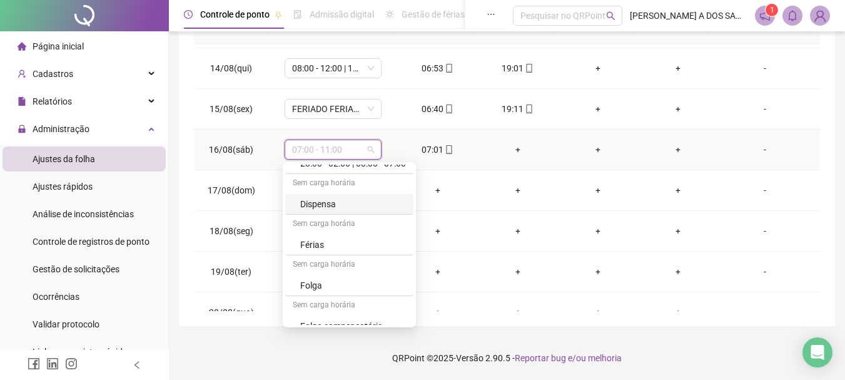
scroll to position [490, 0]
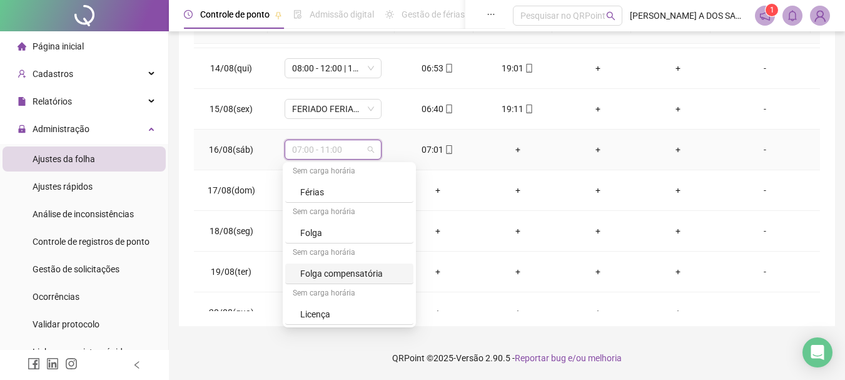
click at [357, 270] on div "Folga compensatória" at bounding box center [353, 273] width 106 height 14
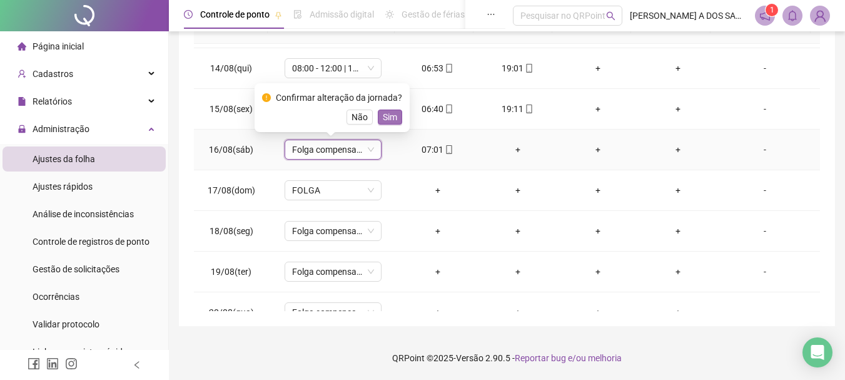
click at [385, 112] on span "Sim" at bounding box center [390, 117] width 14 height 14
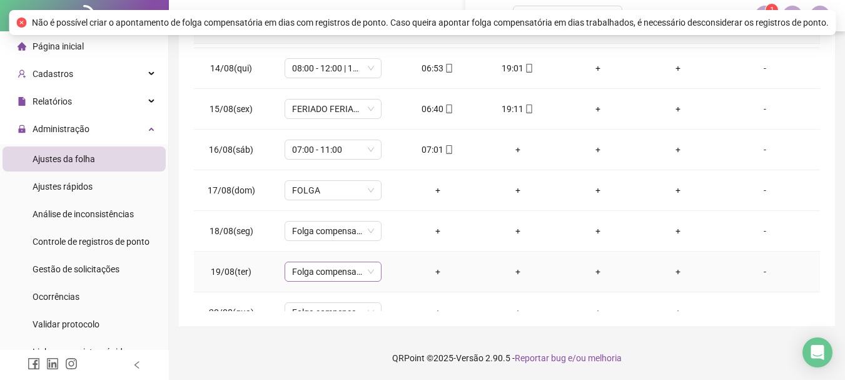
scroll to position [587, 0]
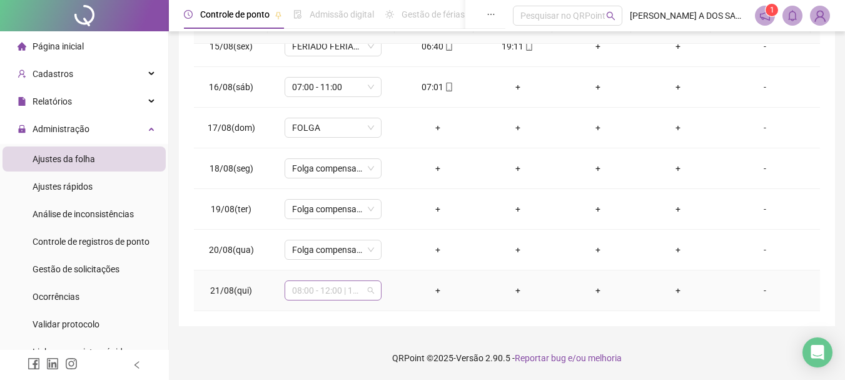
drag, startPoint x: 361, startPoint y: 286, endPoint x: 368, endPoint y: 288, distance: 7.3
click at [362, 286] on span "08:00 - 12:00 | 14:00 - 18:00" at bounding box center [333, 290] width 82 height 19
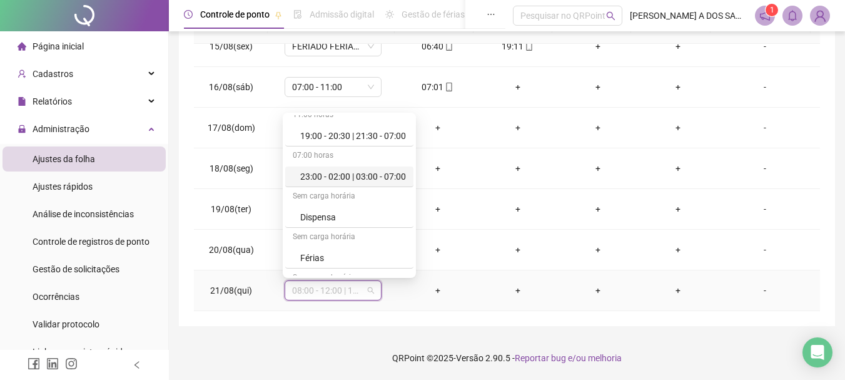
scroll to position [490, 0]
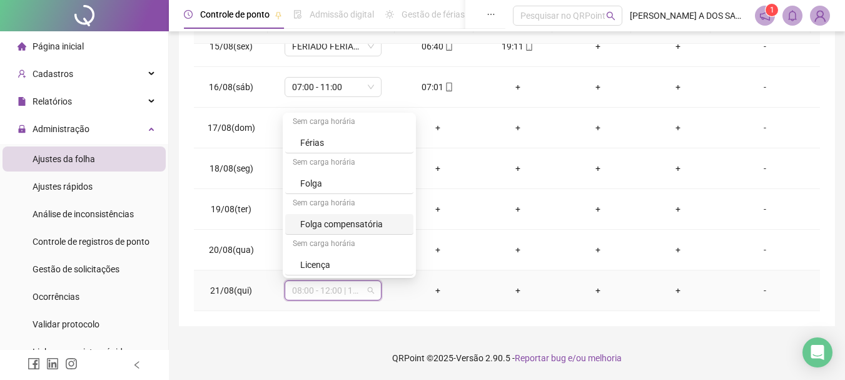
click at [363, 221] on div "Folga compensatória" at bounding box center [353, 224] width 106 height 14
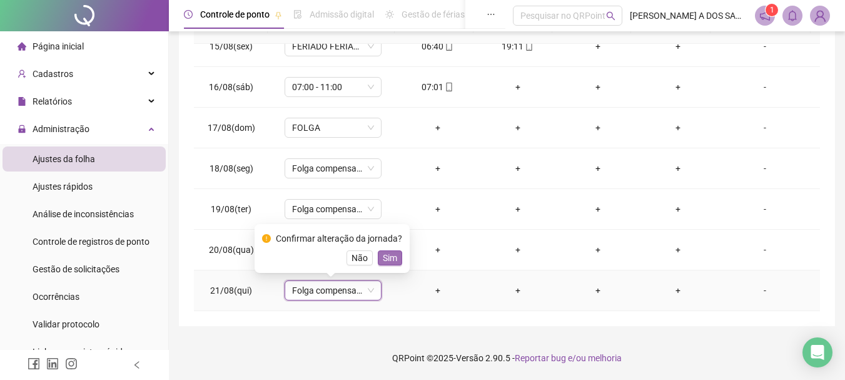
click at [395, 254] on button "Sim" at bounding box center [390, 257] width 24 height 15
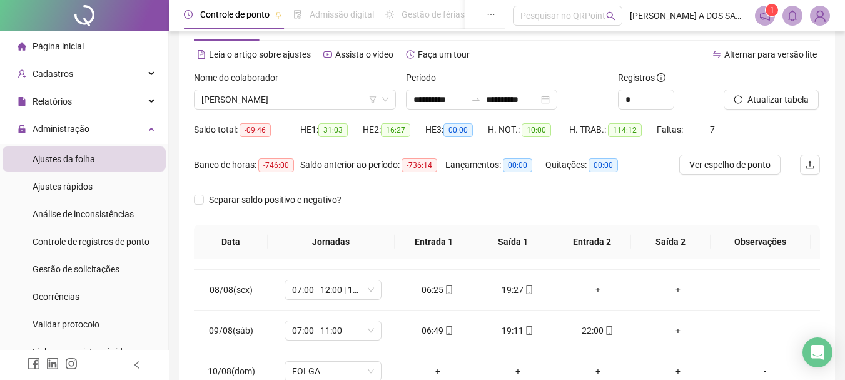
scroll to position [0, 0]
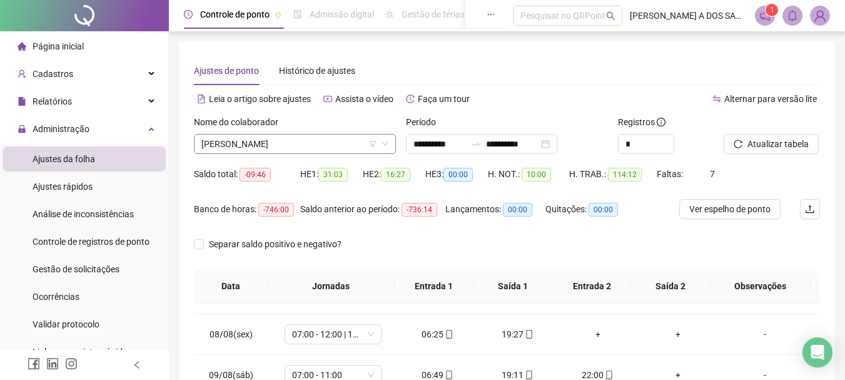
click at [270, 144] on span "[PERSON_NAME]" at bounding box center [294, 143] width 187 height 19
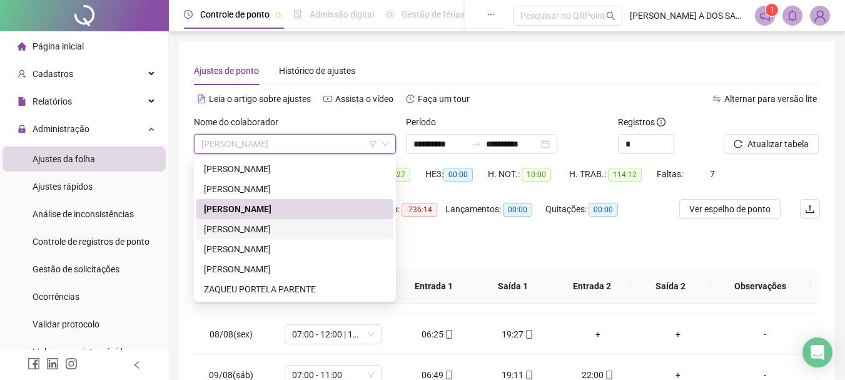
click at [269, 229] on div "[PERSON_NAME]" at bounding box center [295, 229] width 182 height 14
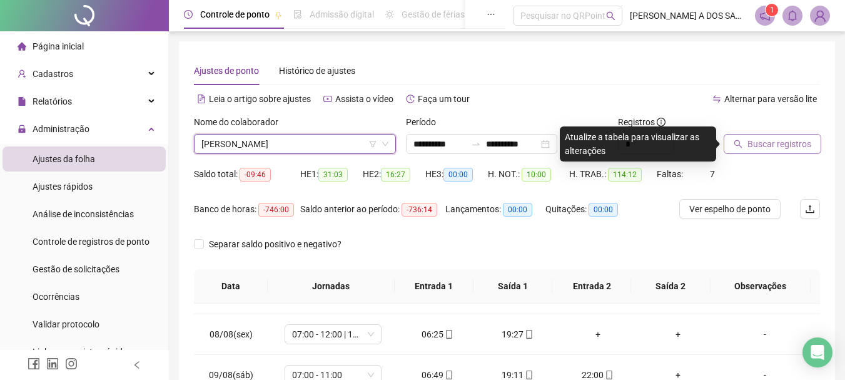
click at [793, 138] on span "Buscar registros" at bounding box center [779, 144] width 64 height 14
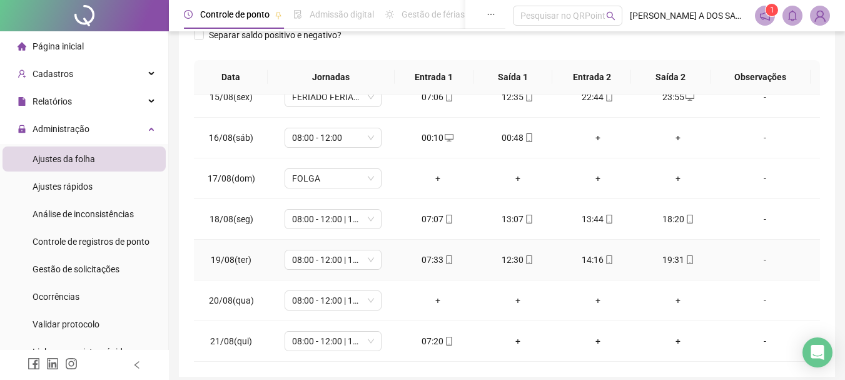
scroll to position [260, 0]
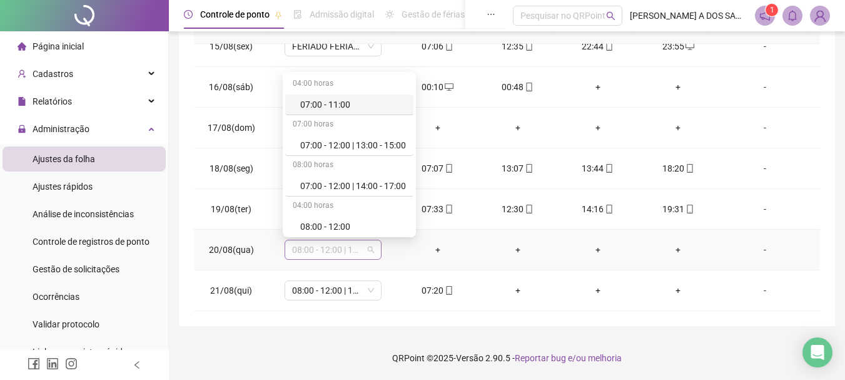
click at [378, 248] on div "08:00 - 12:00 | 14:00 - 18:00" at bounding box center [333, 250] width 97 height 20
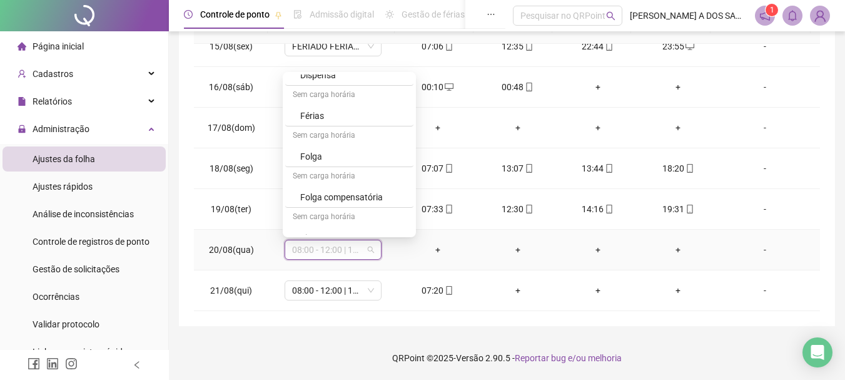
scroll to position [490, 0]
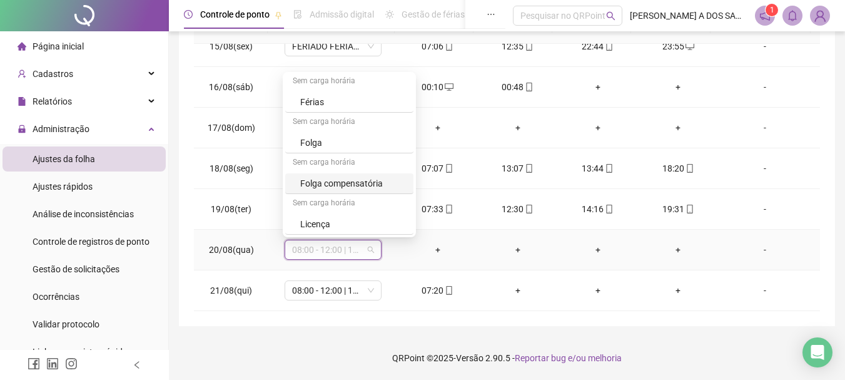
click at [353, 179] on div "Folga compensatória" at bounding box center [353, 183] width 106 height 14
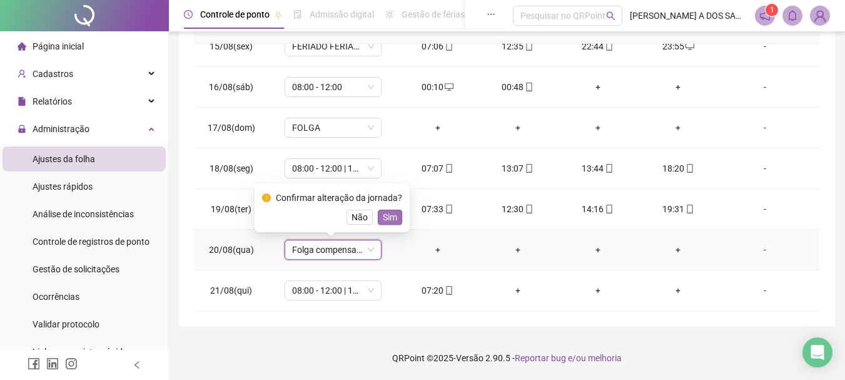
click at [396, 215] on button "Sim" at bounding box center [390, 217] width 24 height 15
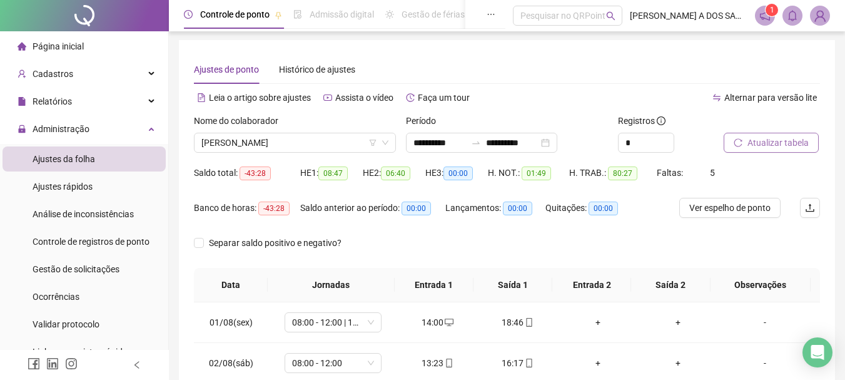
scroll to position [0, 0]
click at [383, 143] on icon "down" at bounding box center [385, 144] width 6 height 4
click at [329, 143] on span "[PERSON_NAME]" at bounding box center [294, 143] width 187 height 19
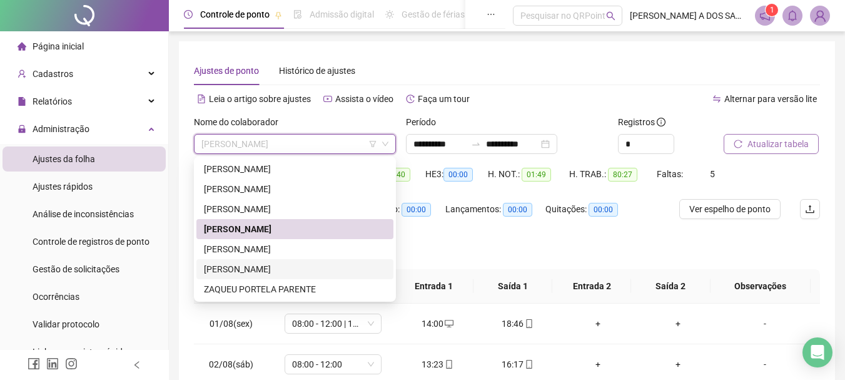
click at [237, 266] on div "[PERSON_NAME]" at bounding box center [295, 269] width 182 height 14
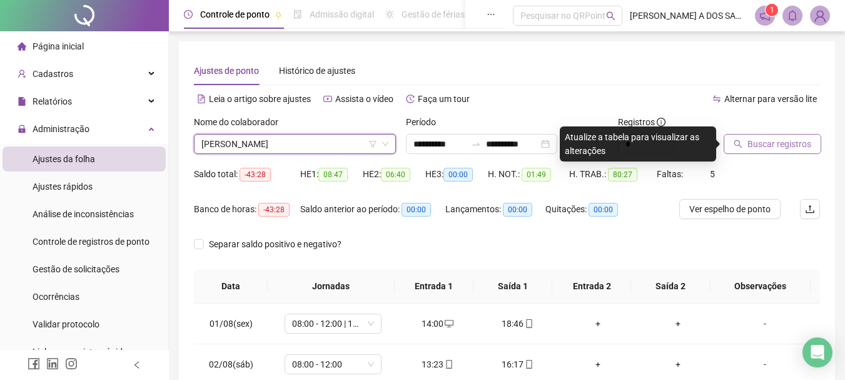
click at [768, 146] on span "Buscar registros" at bounding box center [779, 144] width 64 height 14
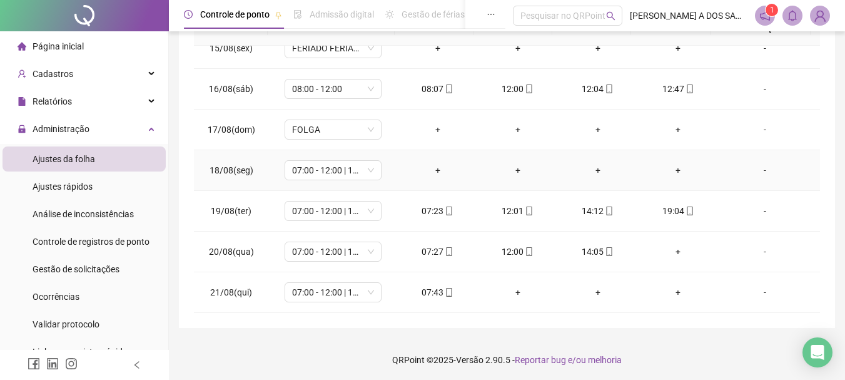
scroll to position [260, 0]
click at [757, 169] on div "-" at bounding box center [765, 168] width 74 height 14
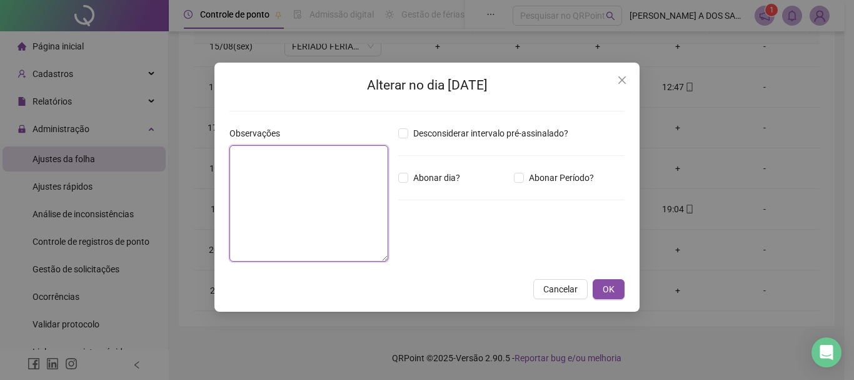
click at [297, 182] on textarea at bounding box center [309, 203] width 159 height 116
type textarea "*****"
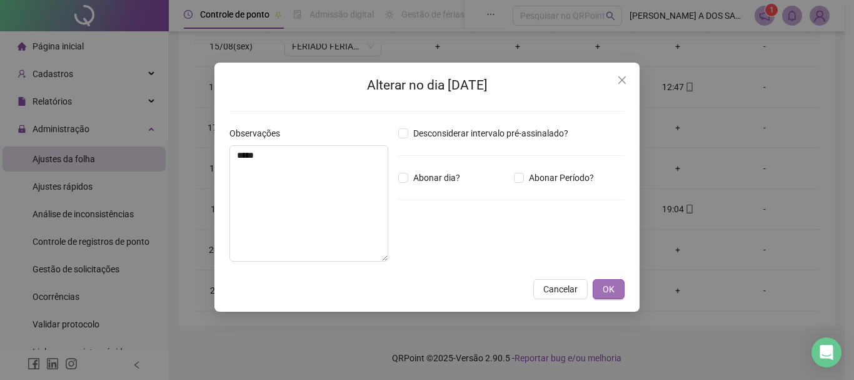
click at [611, 291] on span "OK" at bounding box center [609, 289] width 12 height 14
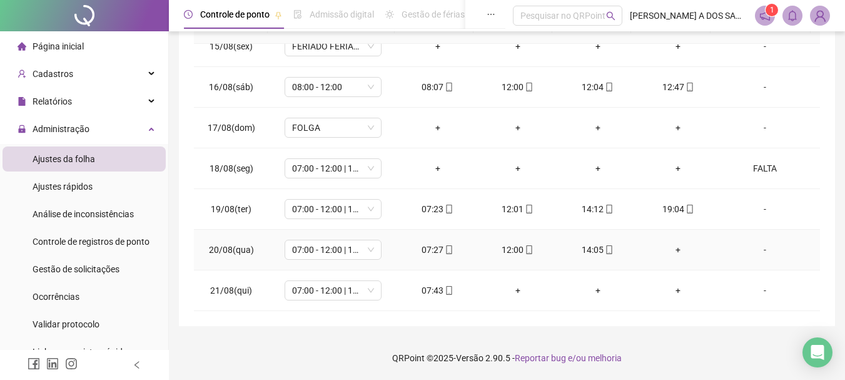
click at [673, 245] on div "+" at bounding box center [678, 250] width 60 height 14
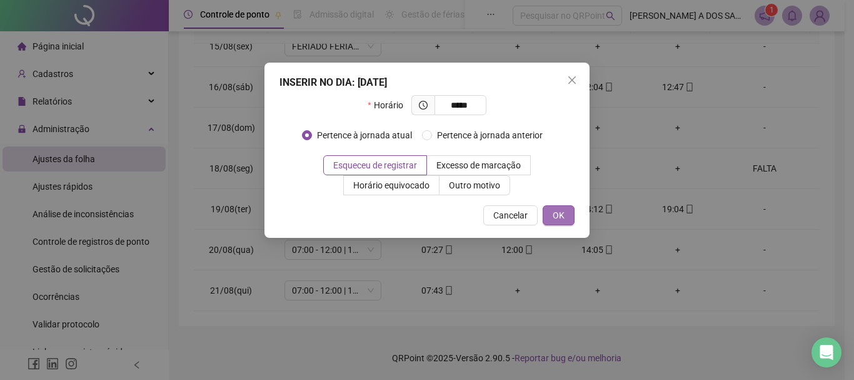
type input "*****"
click at [554, 222] on button "OK" at bounding box center [559, 215] width 32 height 20
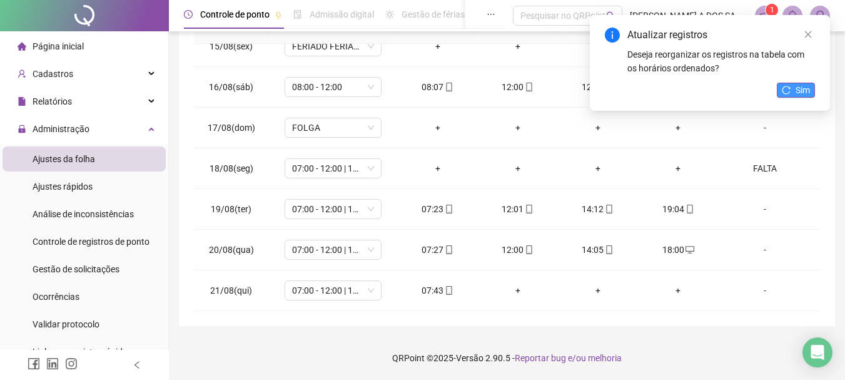
click at [786, 84] on button "Sim" at bounding box center [796, 90] width 38 height 15
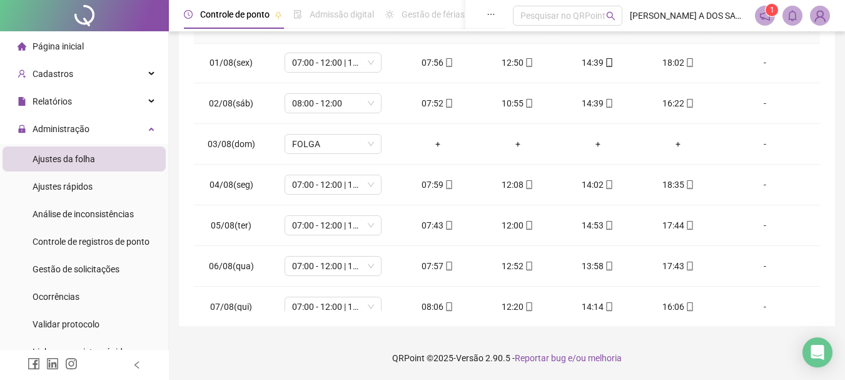
scroll to position [0, 0]
